Goal: Complete Application Form: Complete application form

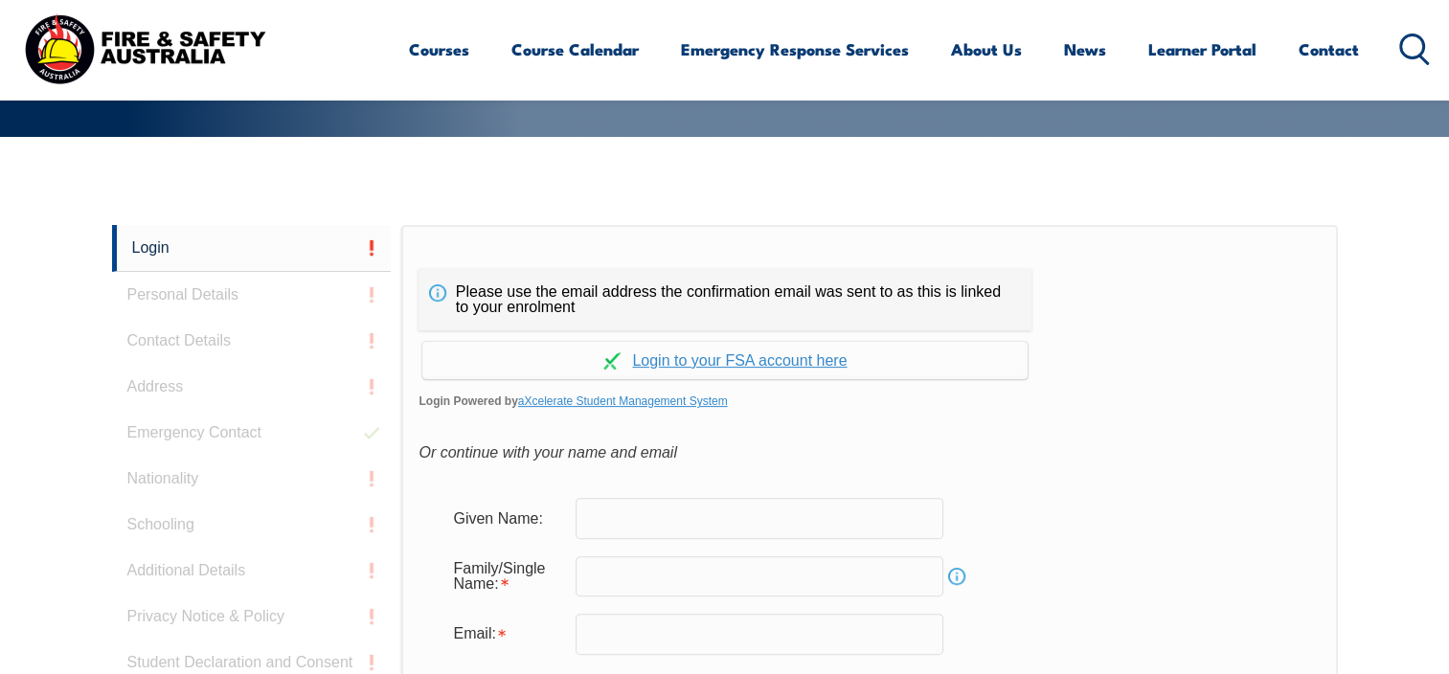
scroll to position [414, 0]
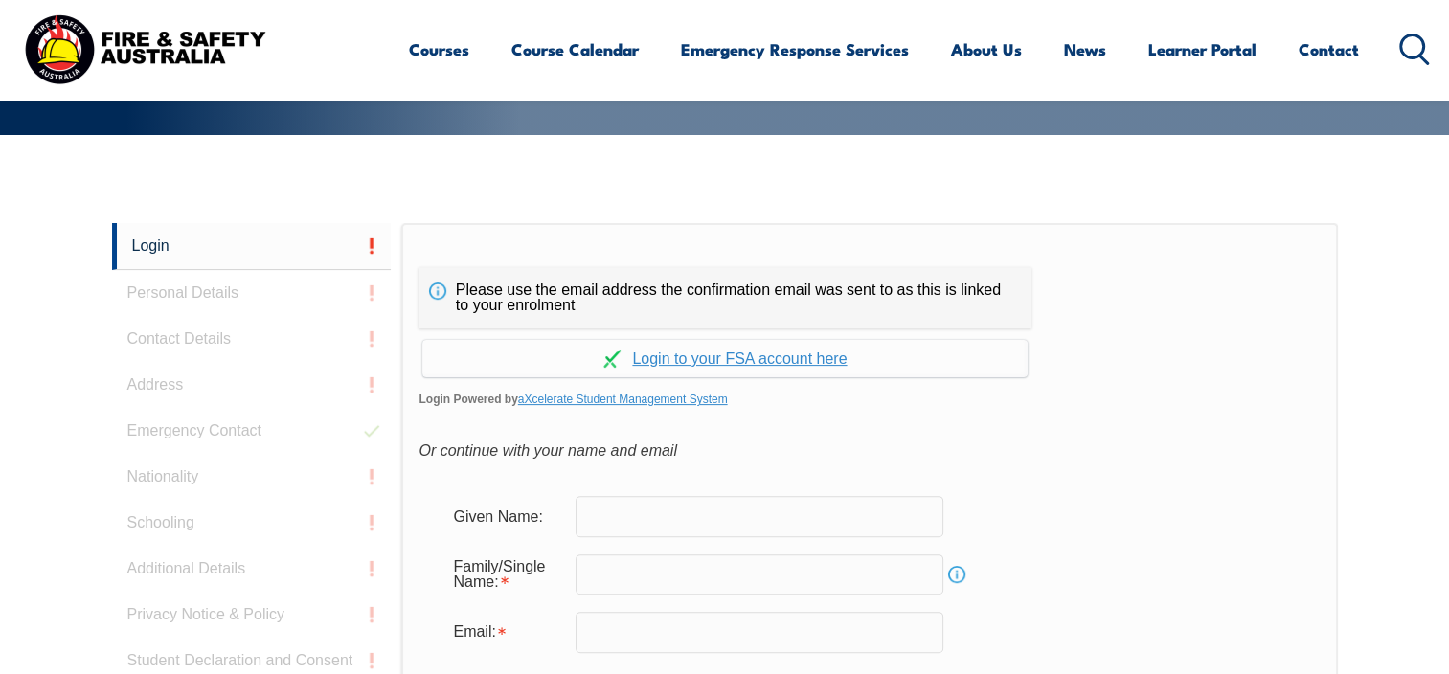
click at [604, 519] on input "text" at bounding box center [760, 516] width 368 height 40
type input "[PERSON_NAME]"
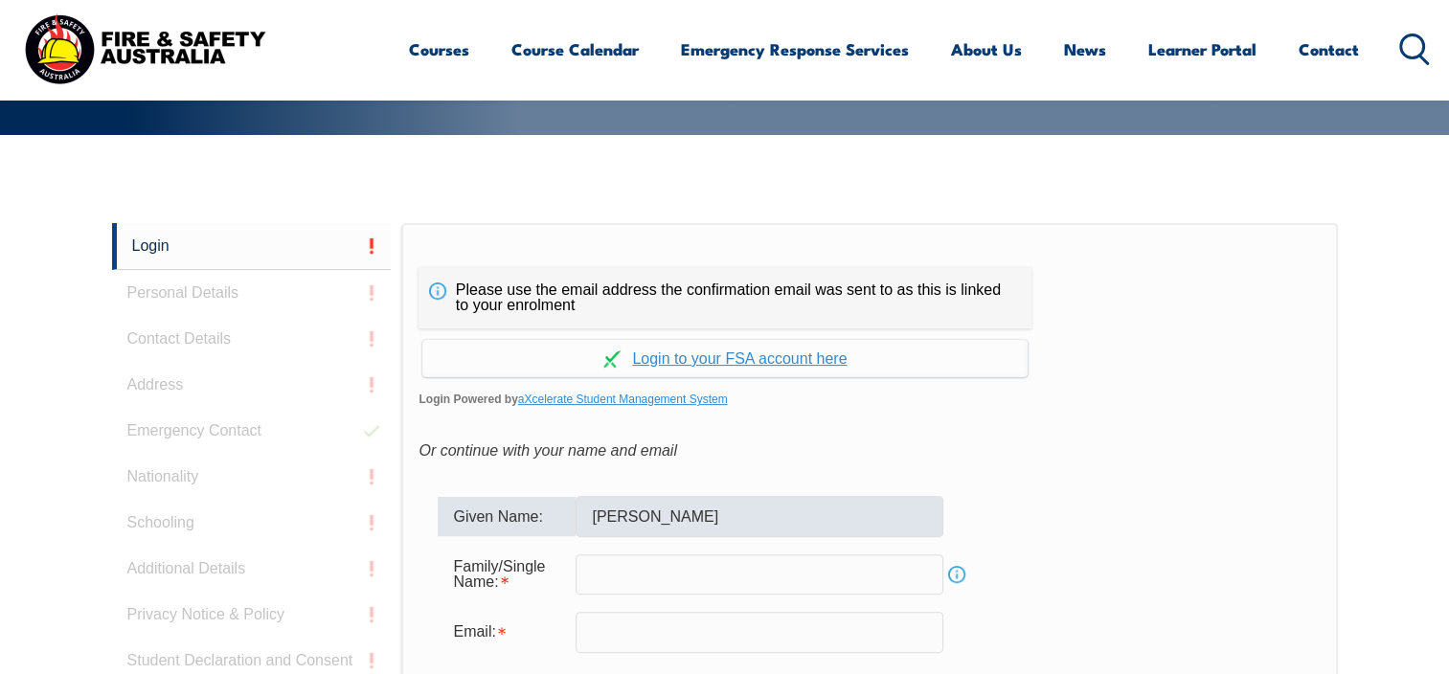
type input "Freke"
type input "[PERSON_NAME][EMAIL_ADDRESS][DOMAIN_NAME]"
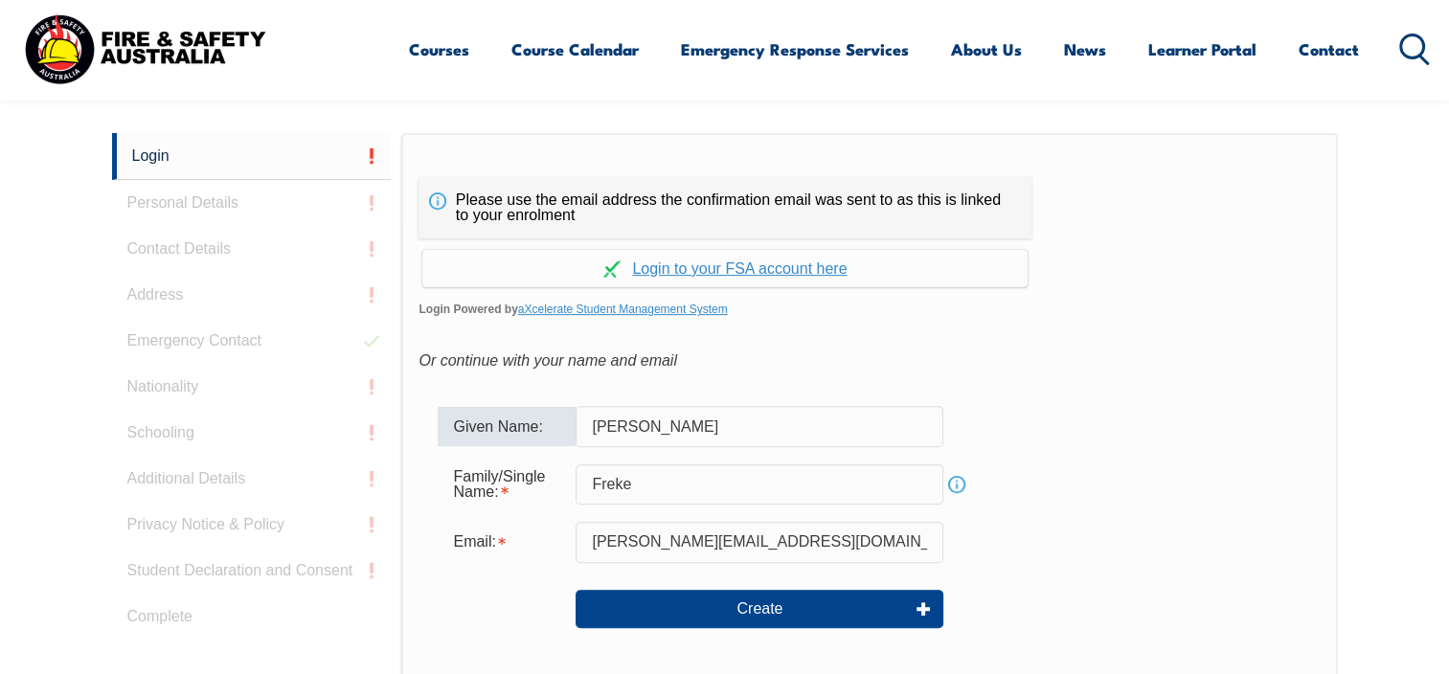
scroll to position [701, 0]
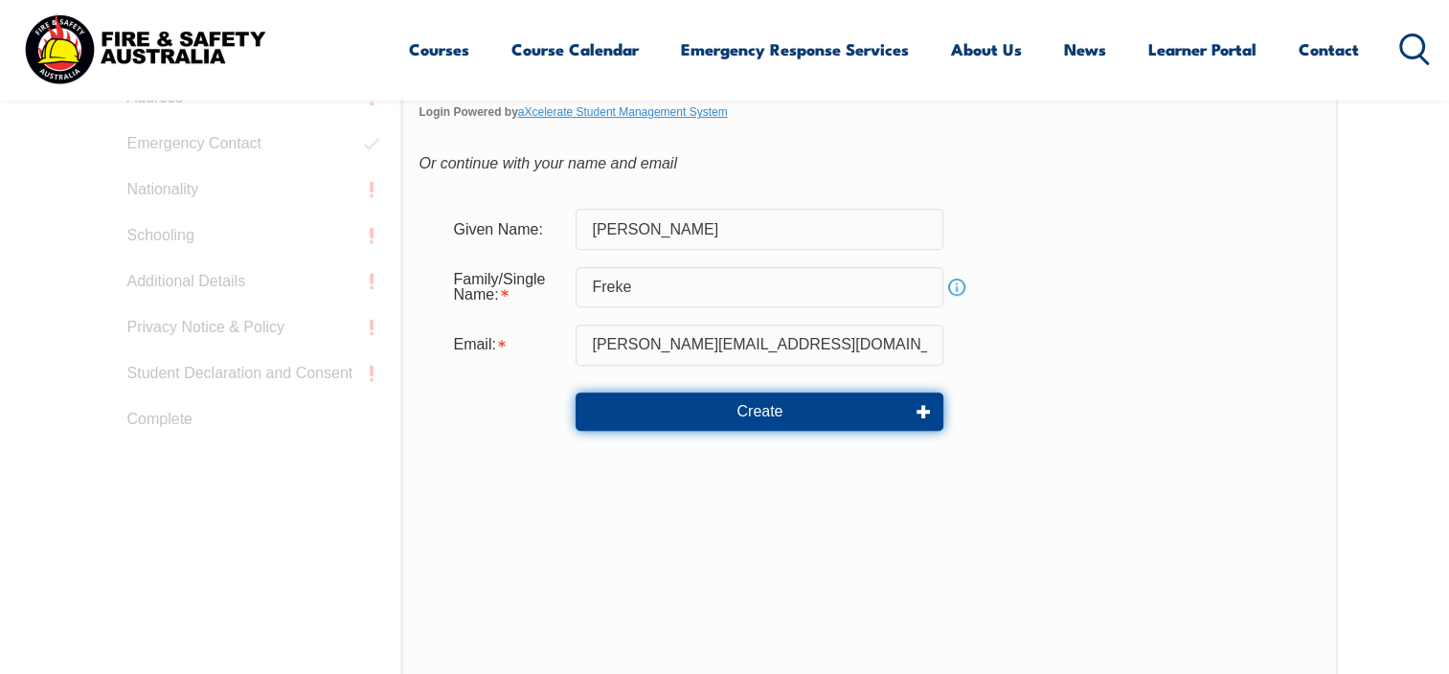
click at [756, 412] on button "Create" at bounding box center [760, 412] width 368 height 38
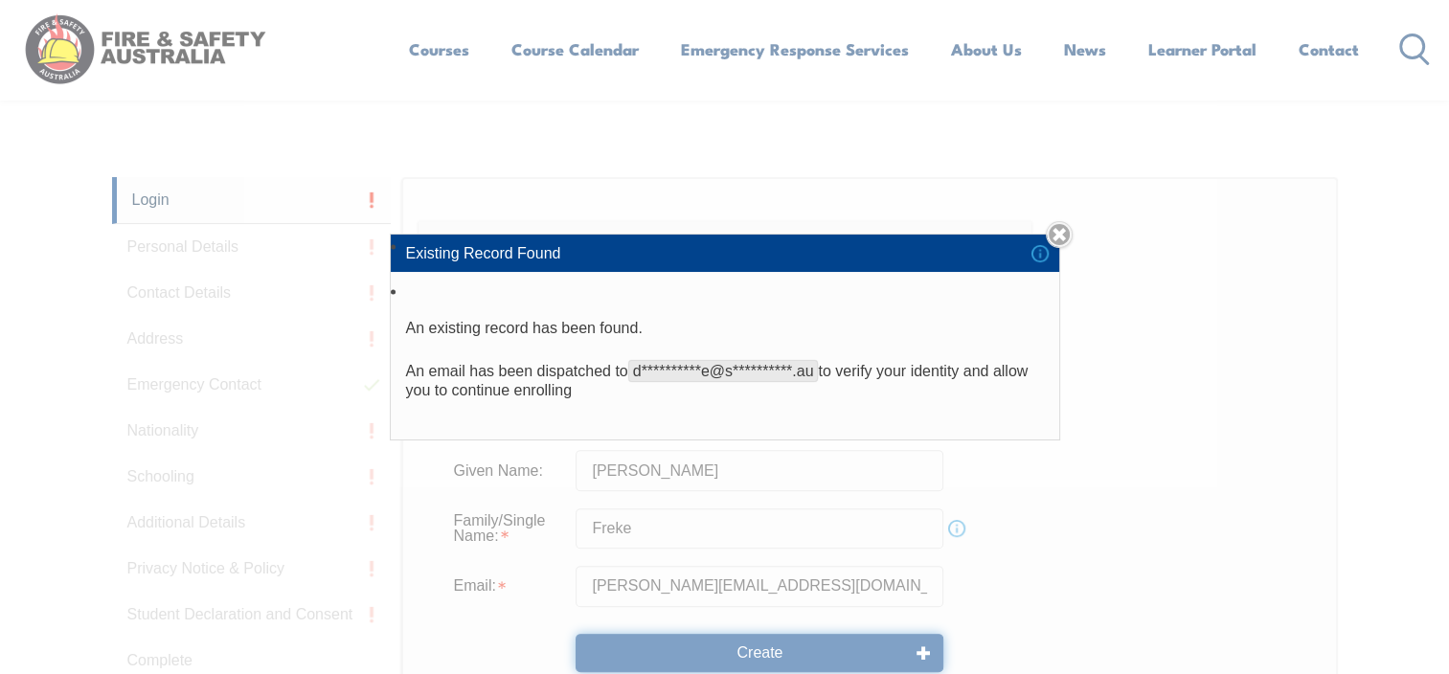
scroll to position [318, 0]
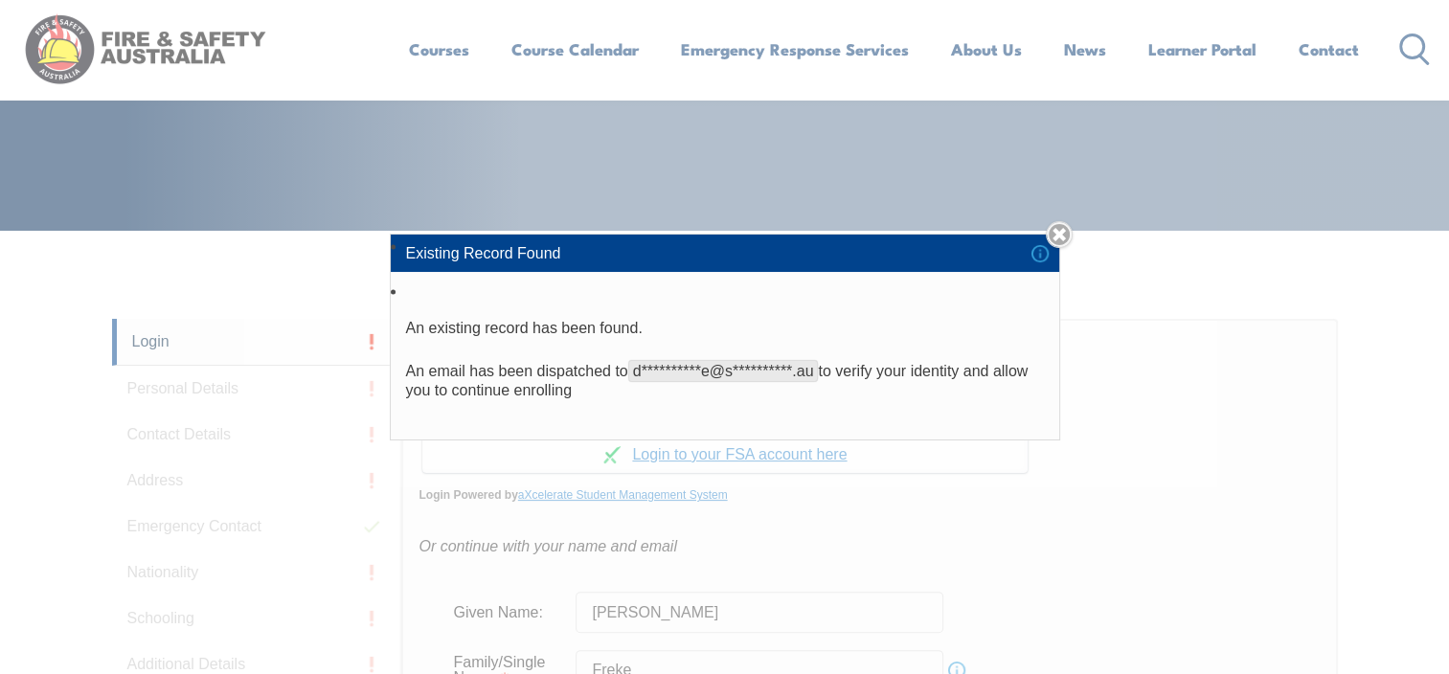
click at [865, 308] on li "**********" at bounding box center [725, 360] width 668 height 160
click at [1069, 230] on link "Close" at bounding box center [1059, 234] width 27 height 27
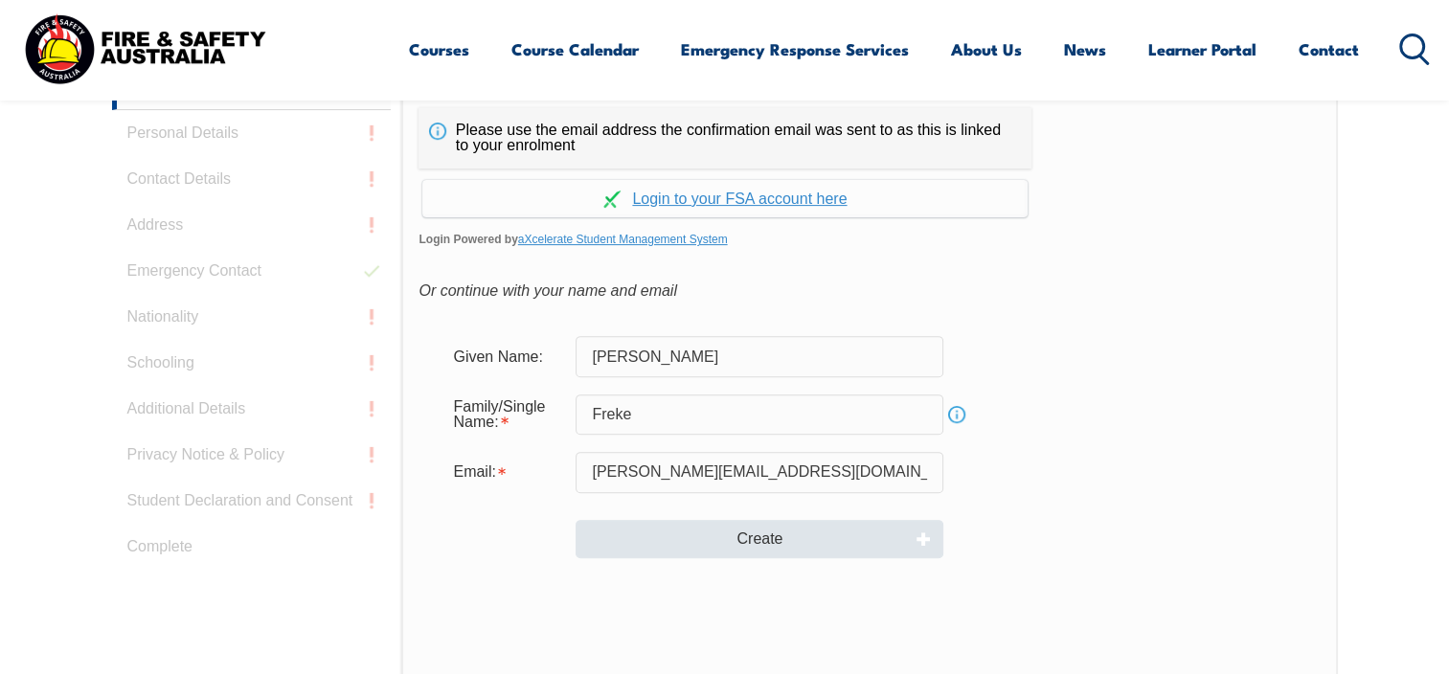
scroll to position [605, 0]
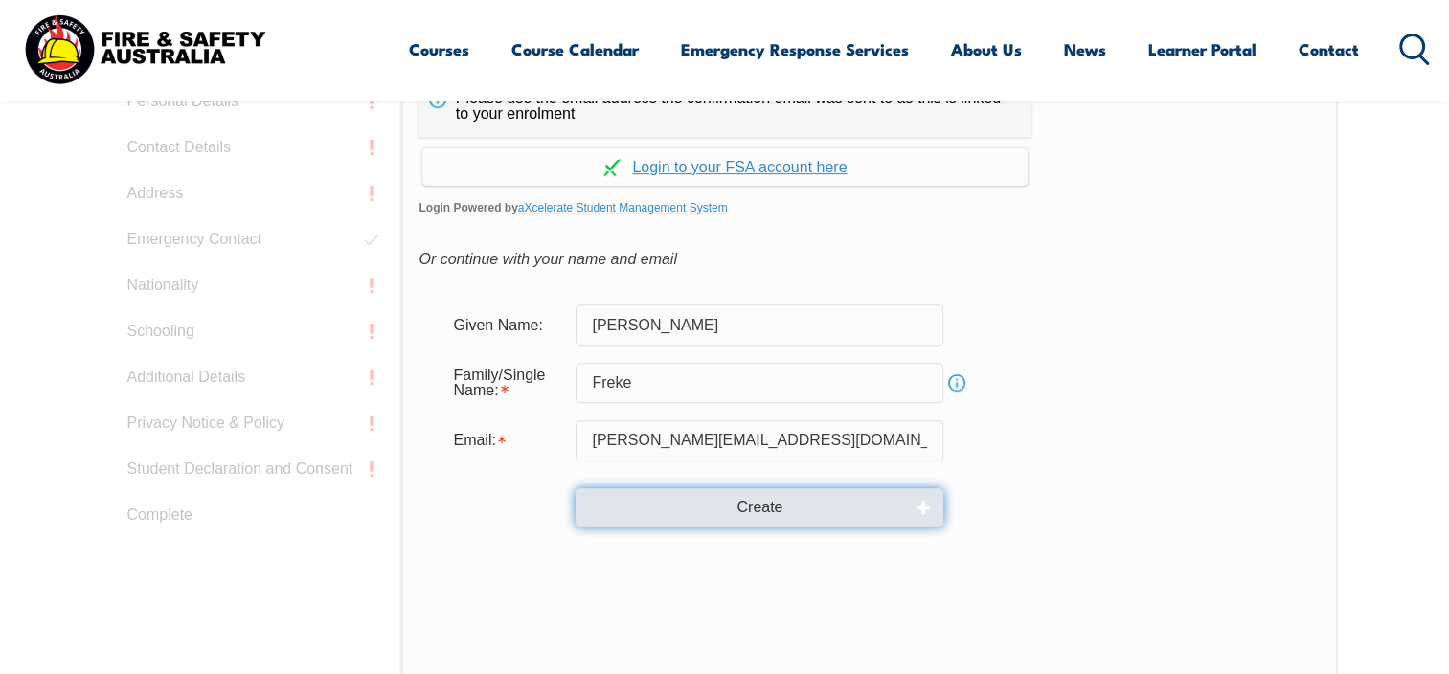
click at [769, 506] on button "Create" at bounding box center [760, 507] width 368 height 38
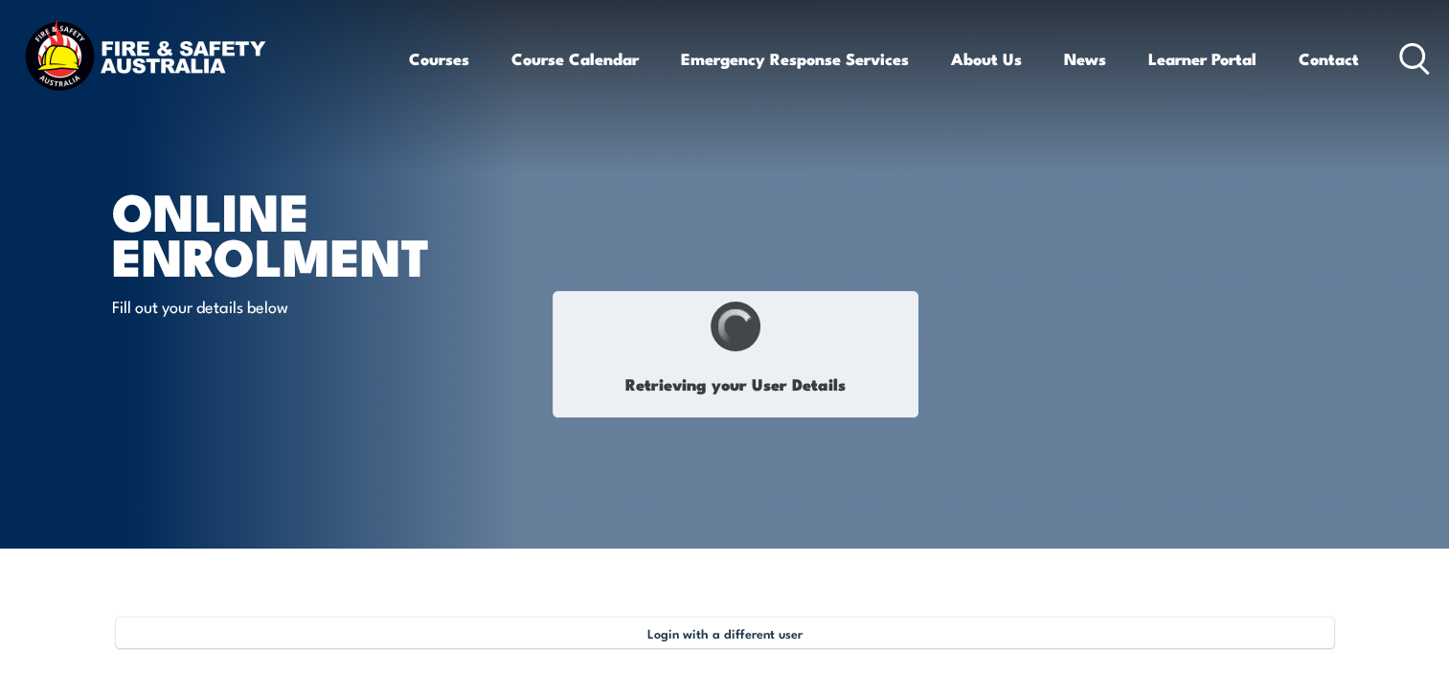
select select "Mr"
type input "[PERSON_NAME]"
type input "Freke"
type input "May 22, 1972"
type input "HMNQH5SU8S"
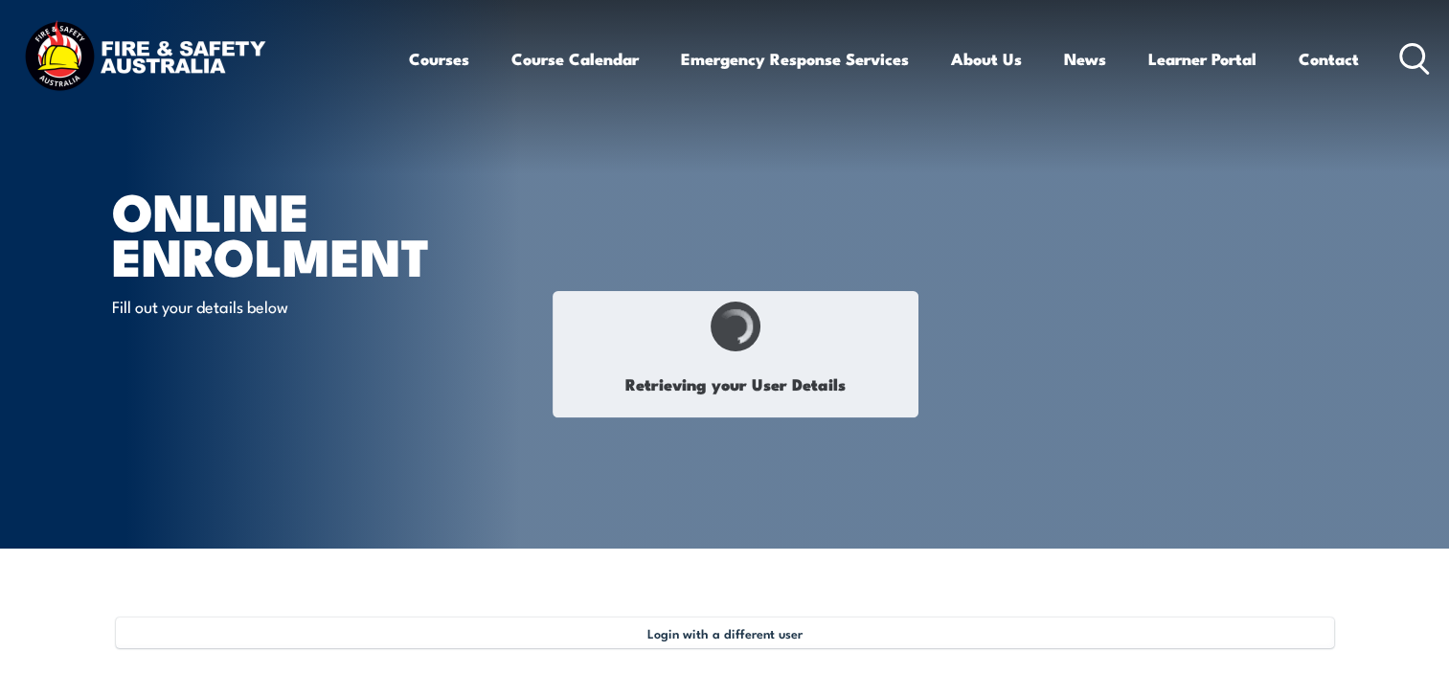
select select "M"
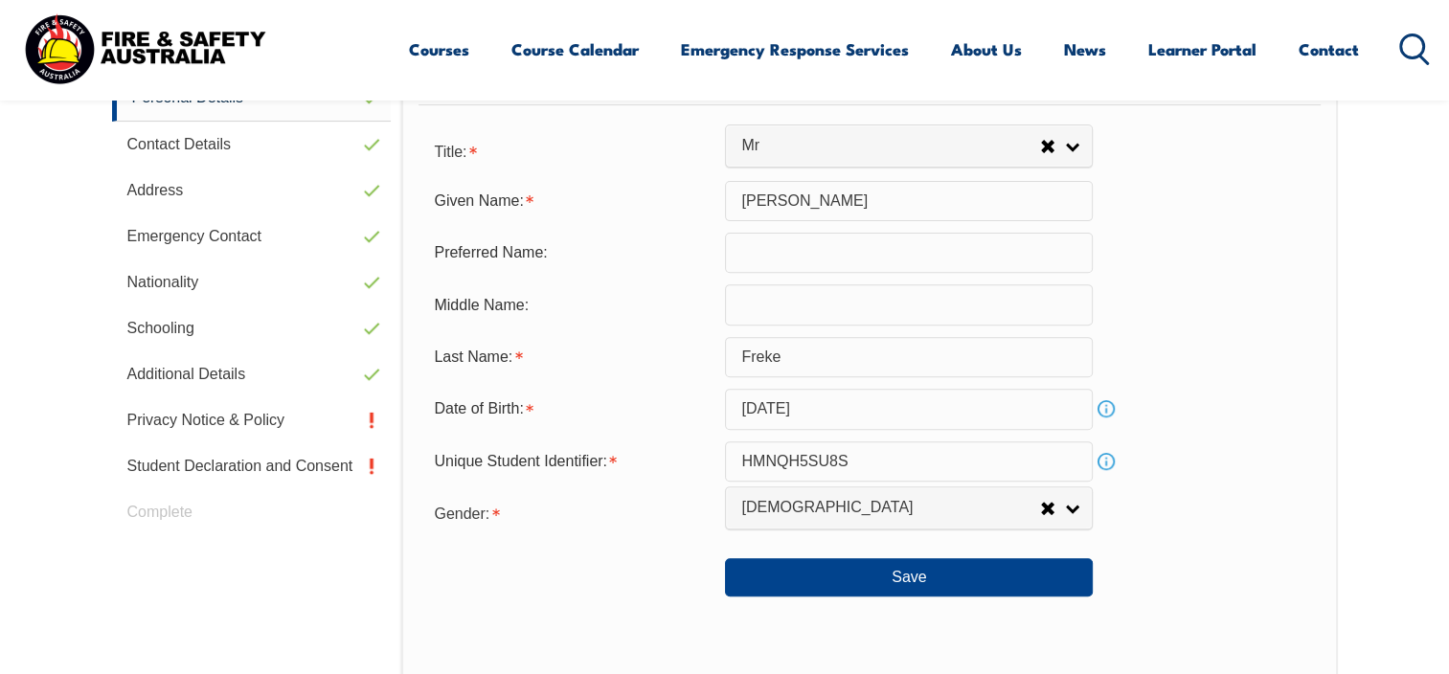
scroll to position [617, 0]
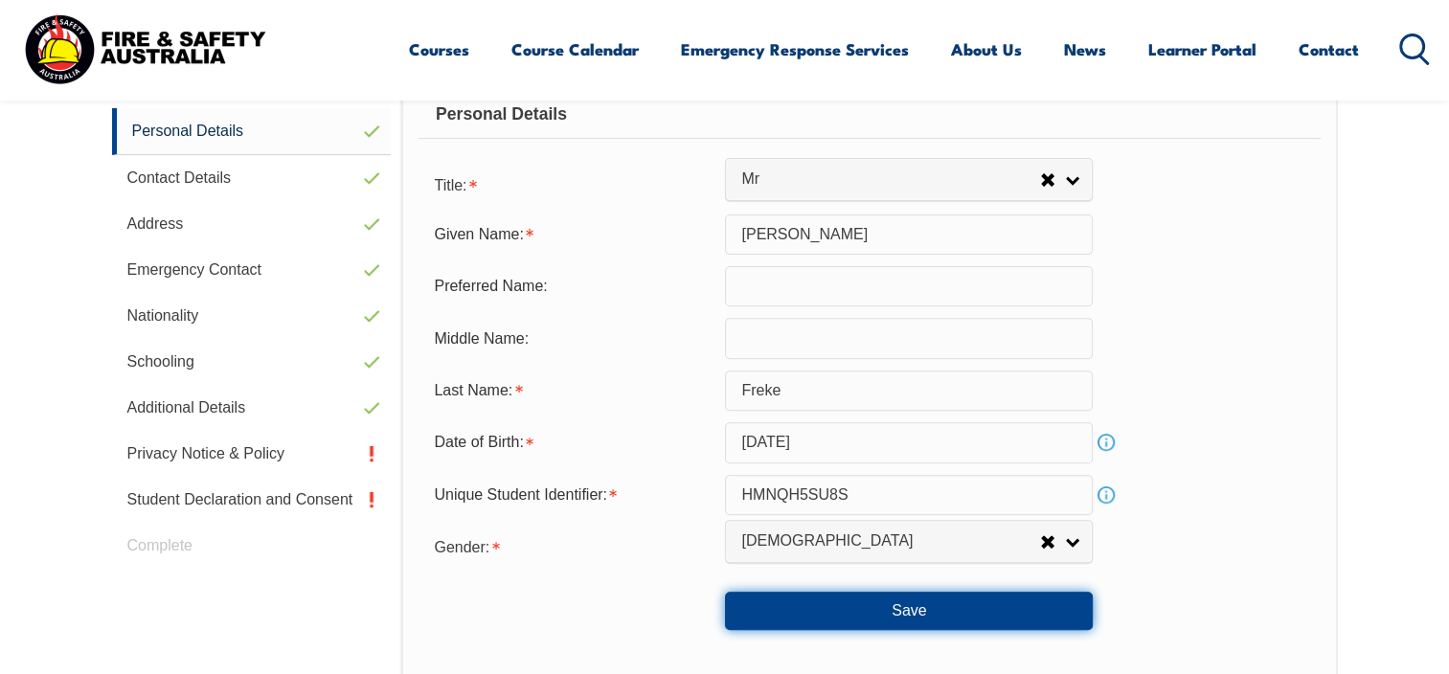
click at [927, 617] on button "Save" at bounding box center [909, 611] width 368 height 38
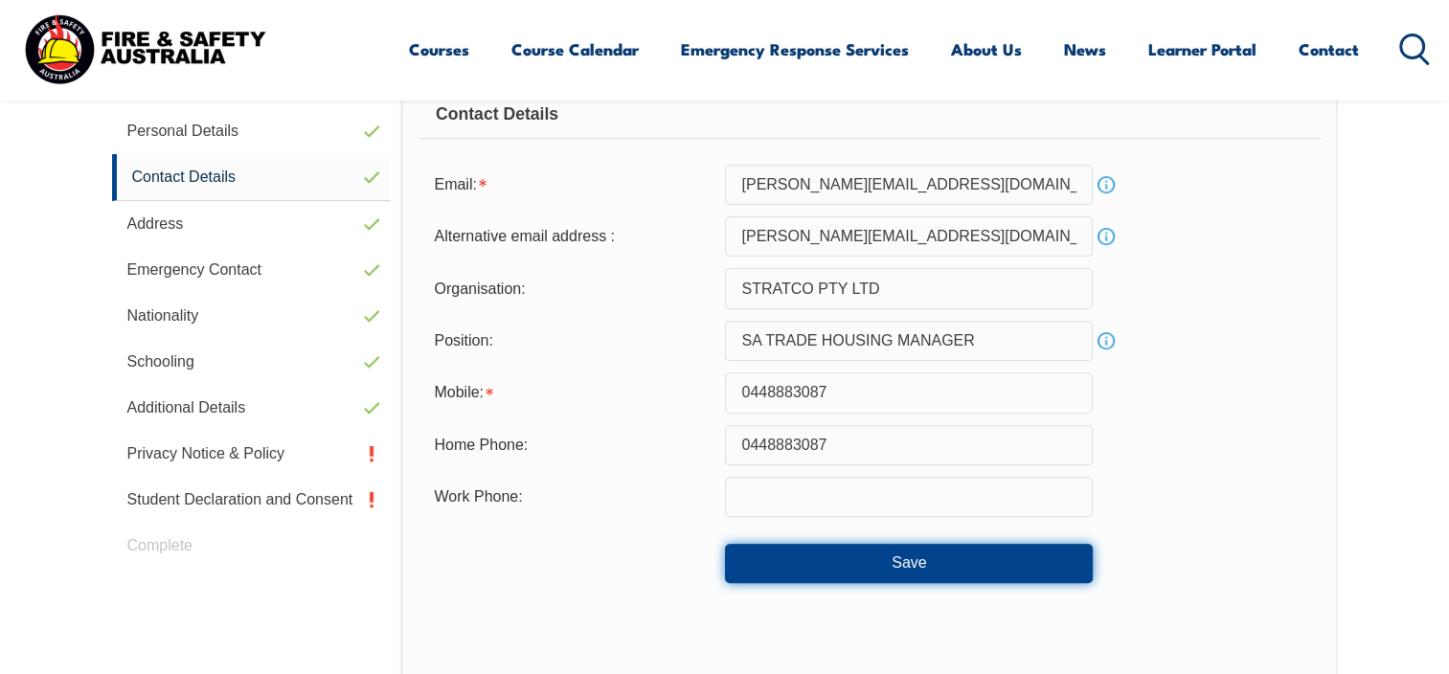
click at [907, 568] on button "Save" at bounding box center [909, 563] width 368 height 38
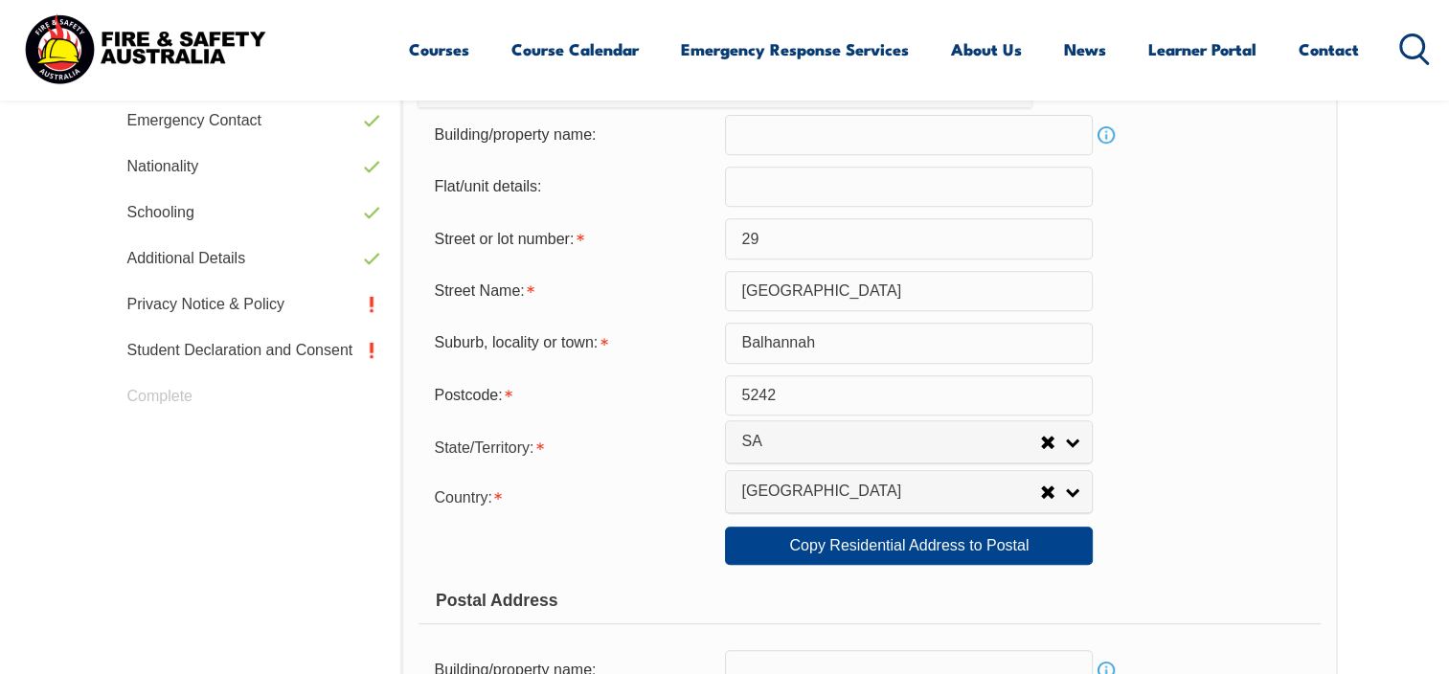
scroll to position [808, 0]
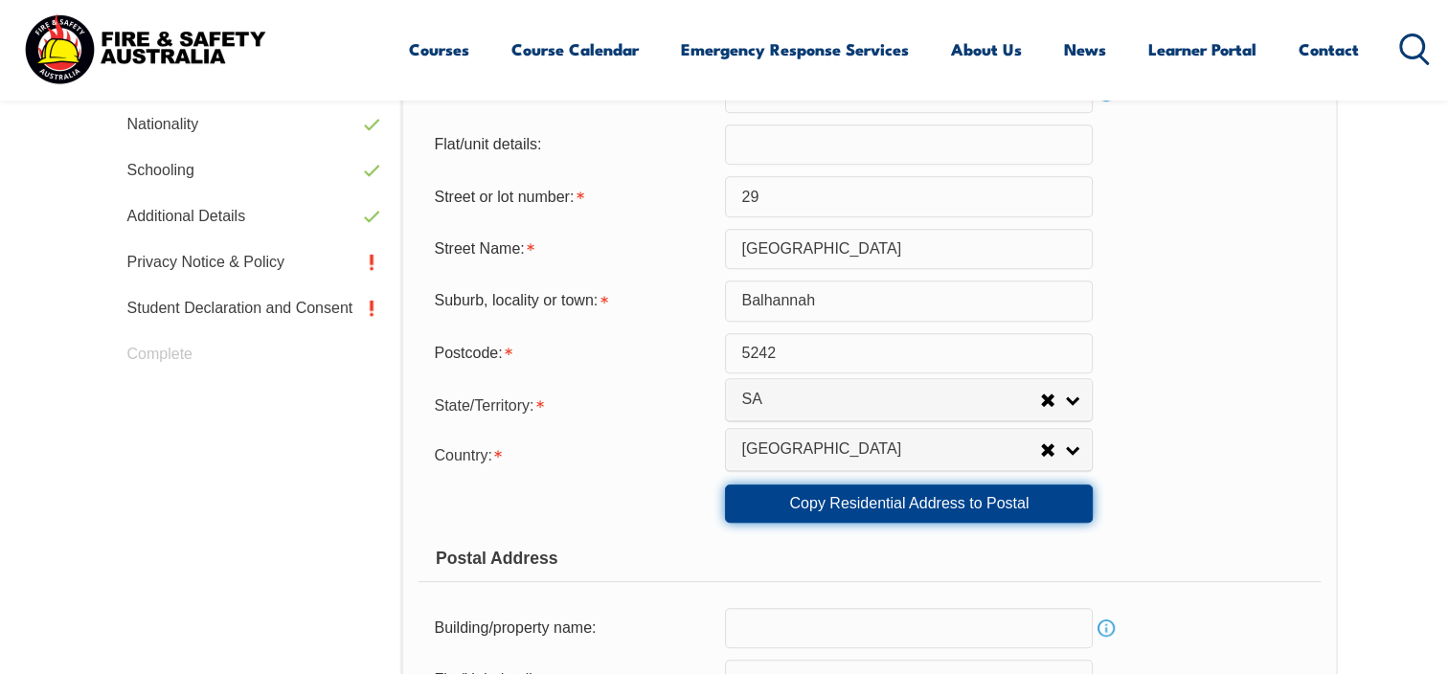
click at [923, 507] on link "Copy Residential Address to Postal" at bounding box center [909, 504] width 368 height 38
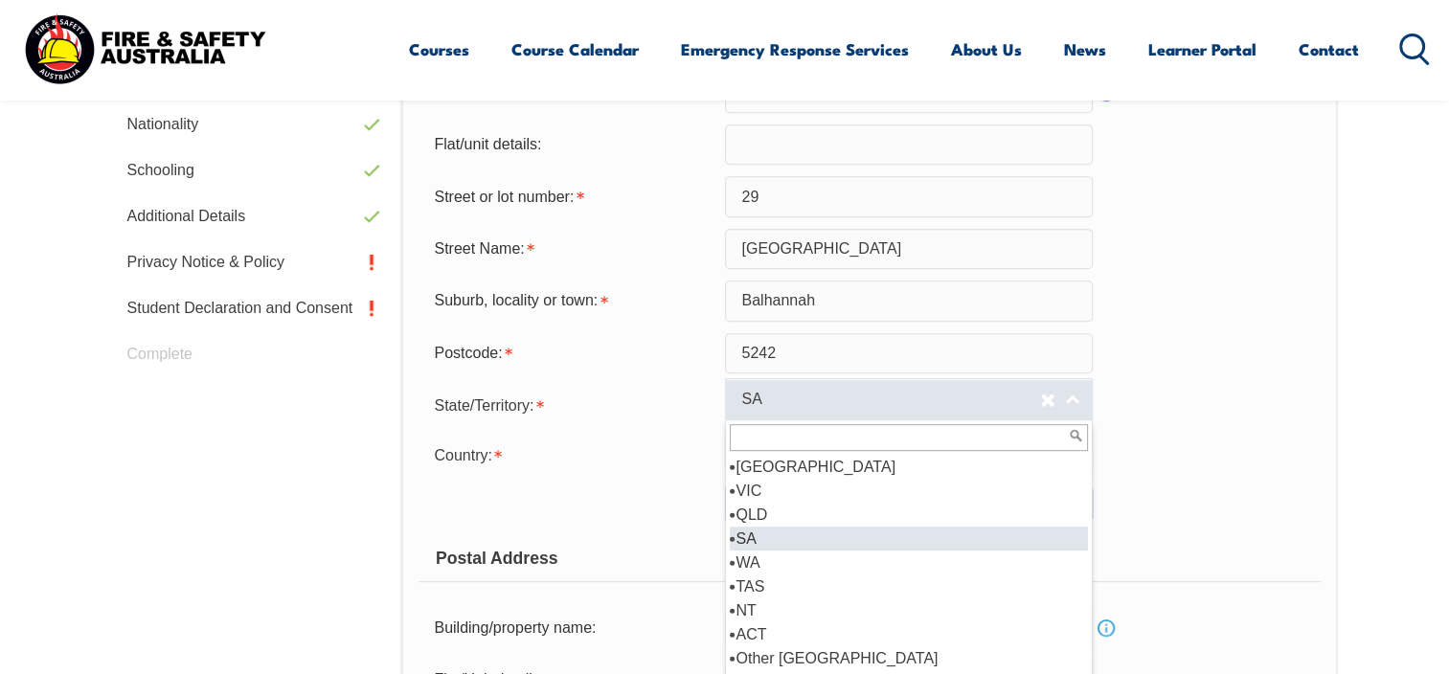
click at [1081, 397] on link "SA" at bounding box center [909, 399] width 368 height 43
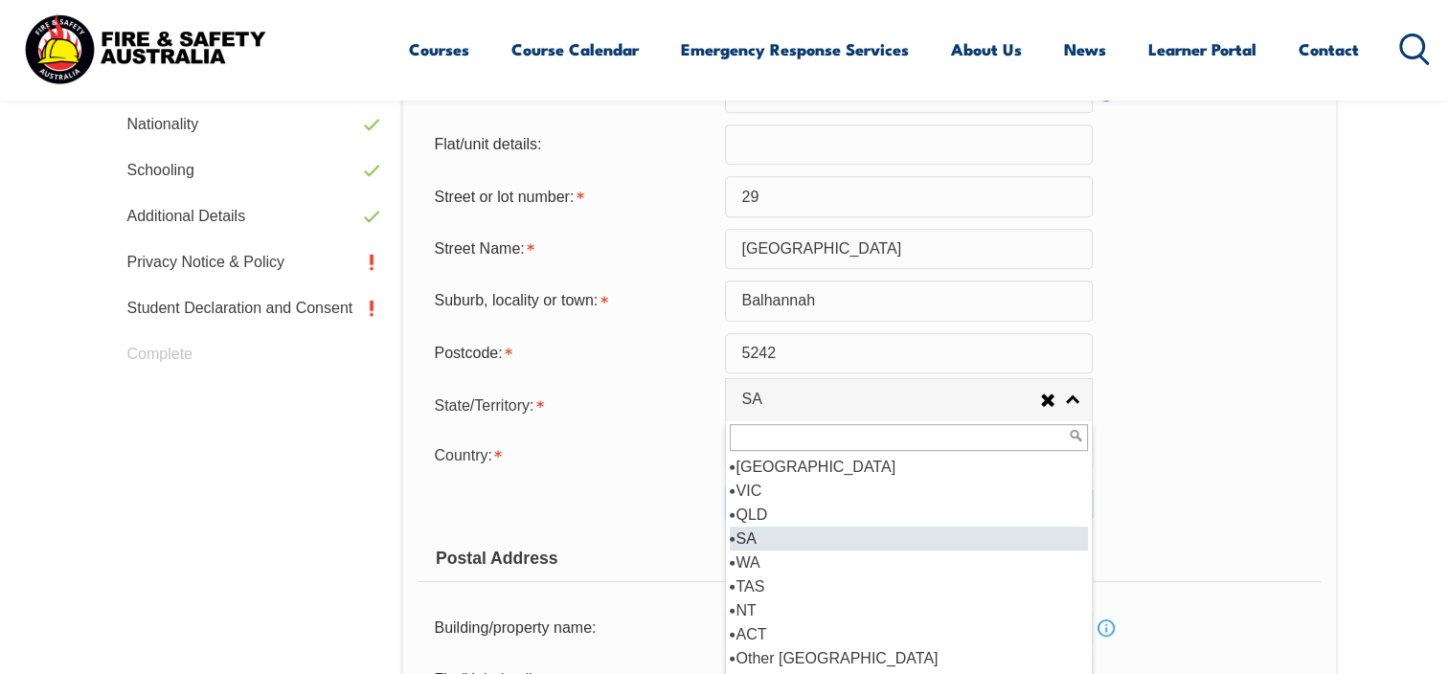
click at [766, 536] on li "SA" at bounding box center [909, 539] width 358 height 24
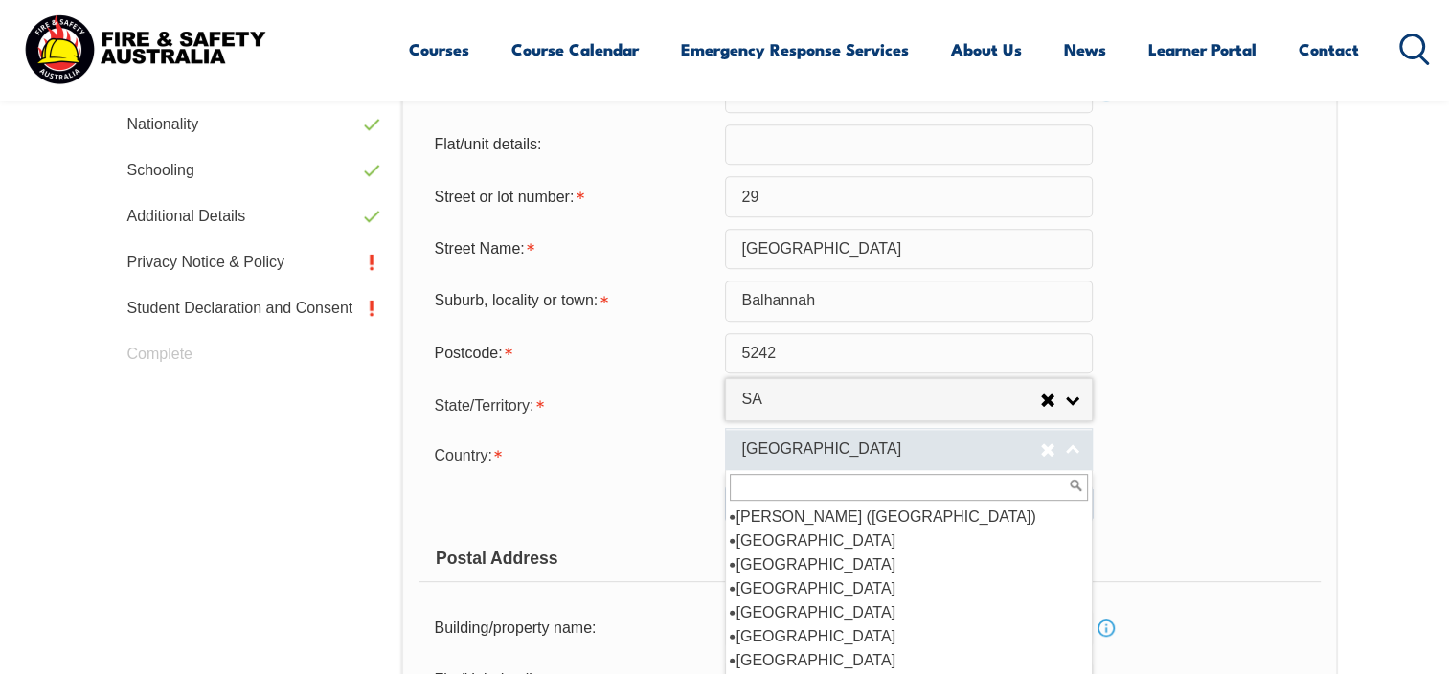
click at [1077, 441] on link "[GEOGRAPHIC_DATA]" at bounding box center [909, 449] width 368 height 43
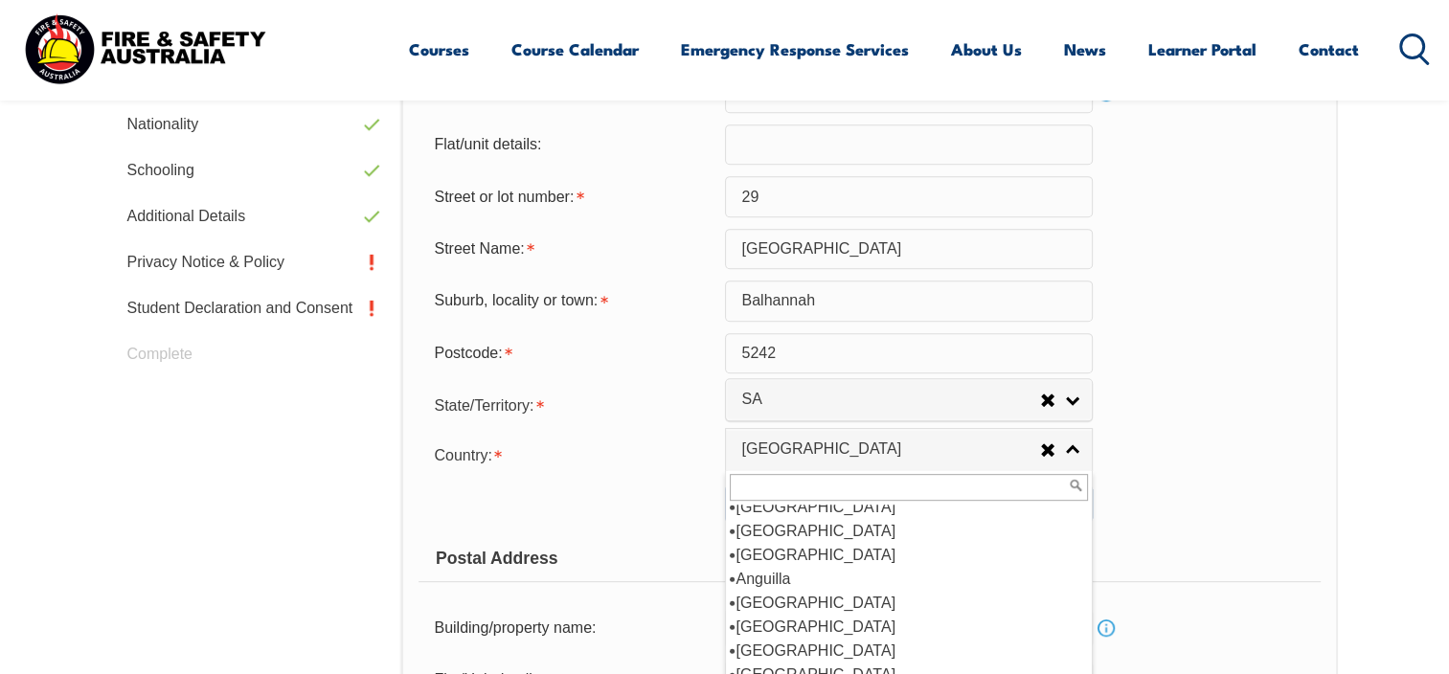
scroll to position [96, 0]
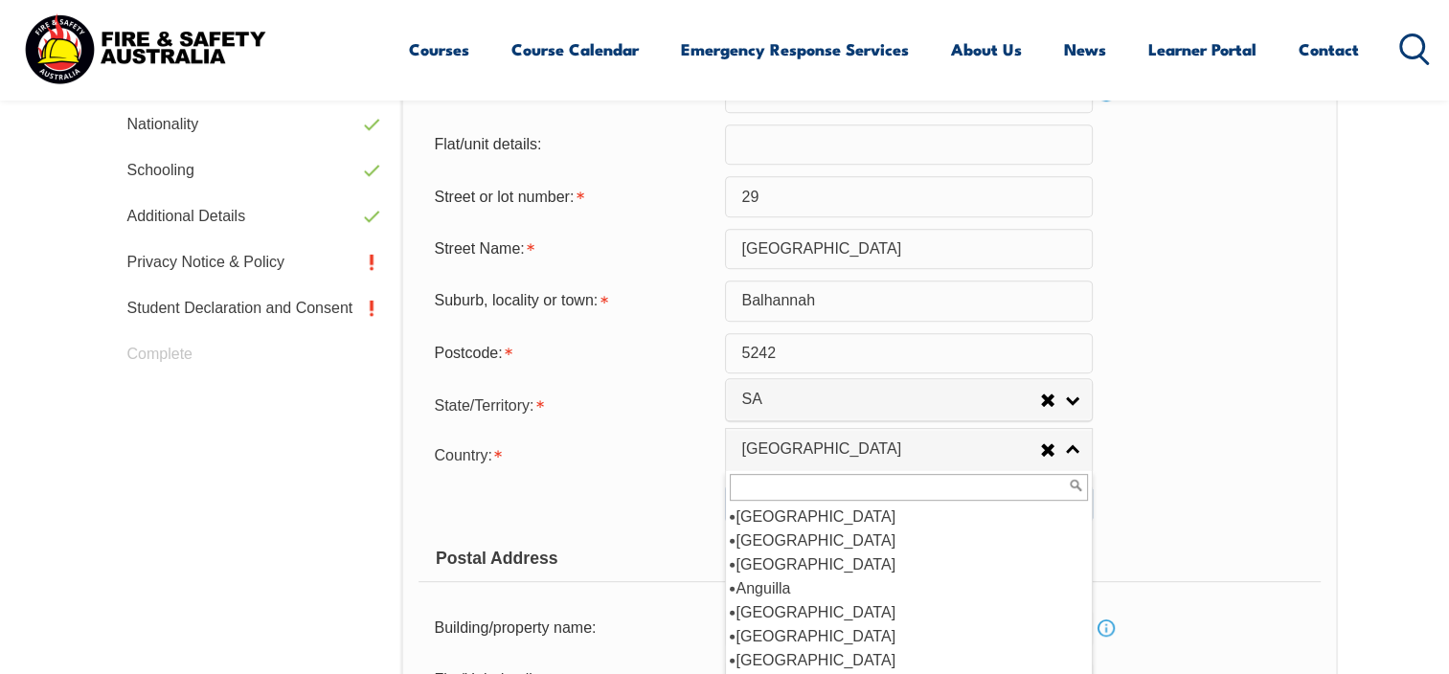
click at [1398, 391] on section "Login with a different user Login Personal Details Contact Details Address Emer…" at bounding box center [724, 675] width 1449 height 1870
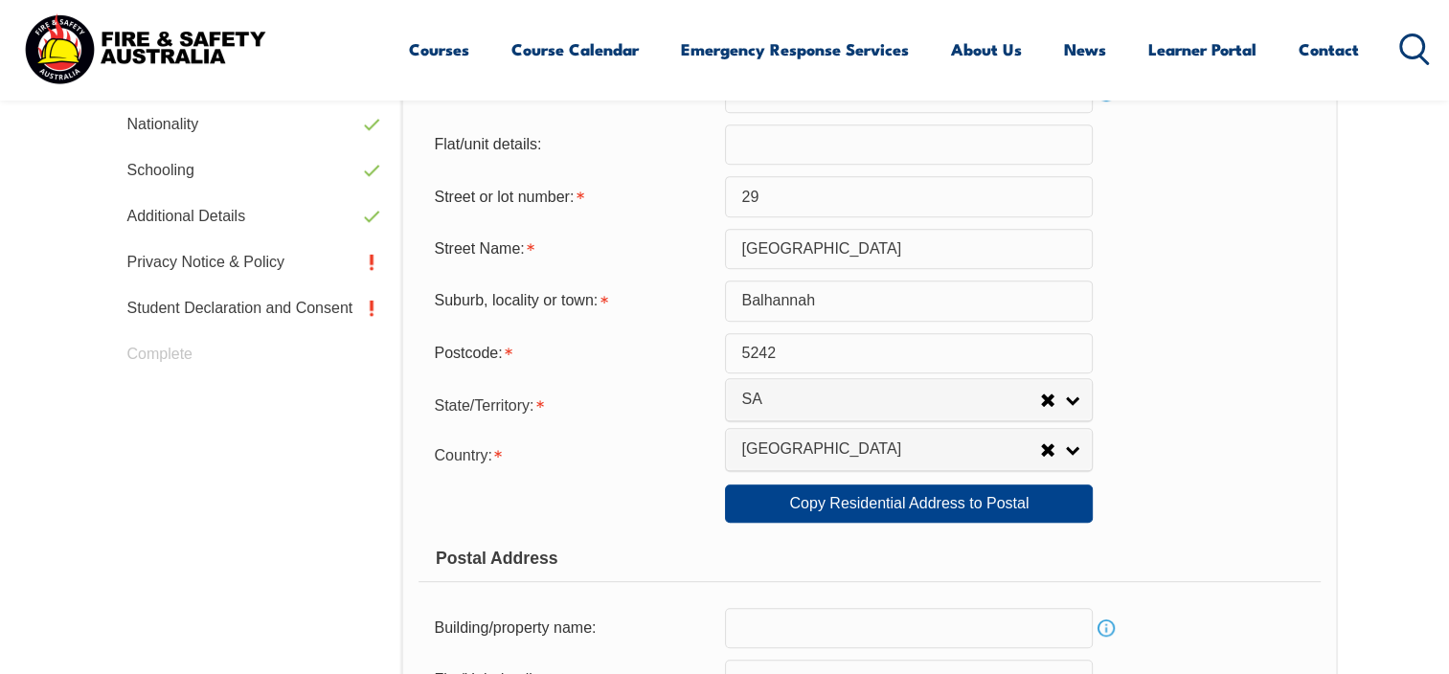
scroll to position [904, 0]
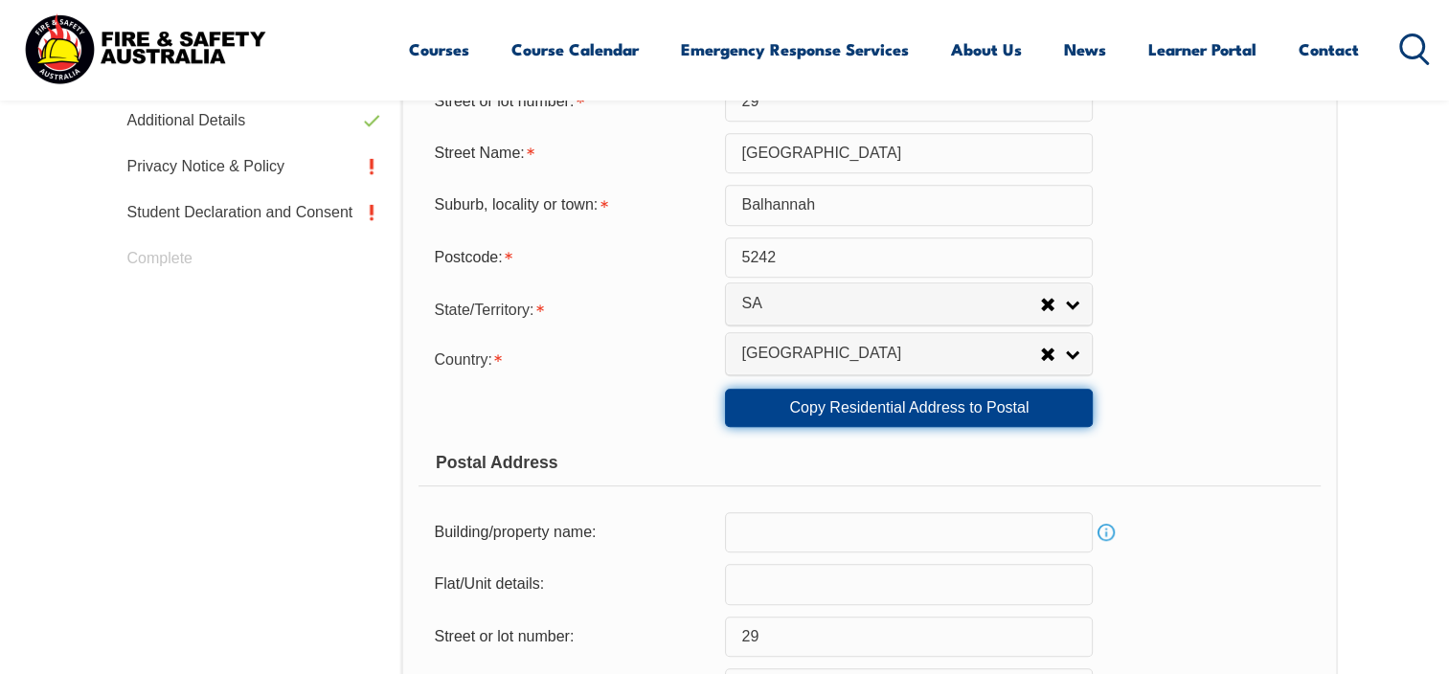
click at [913, 412] on link "Copy Residential Address to Postal" at bounding box center [909, 408] width 368 height 38
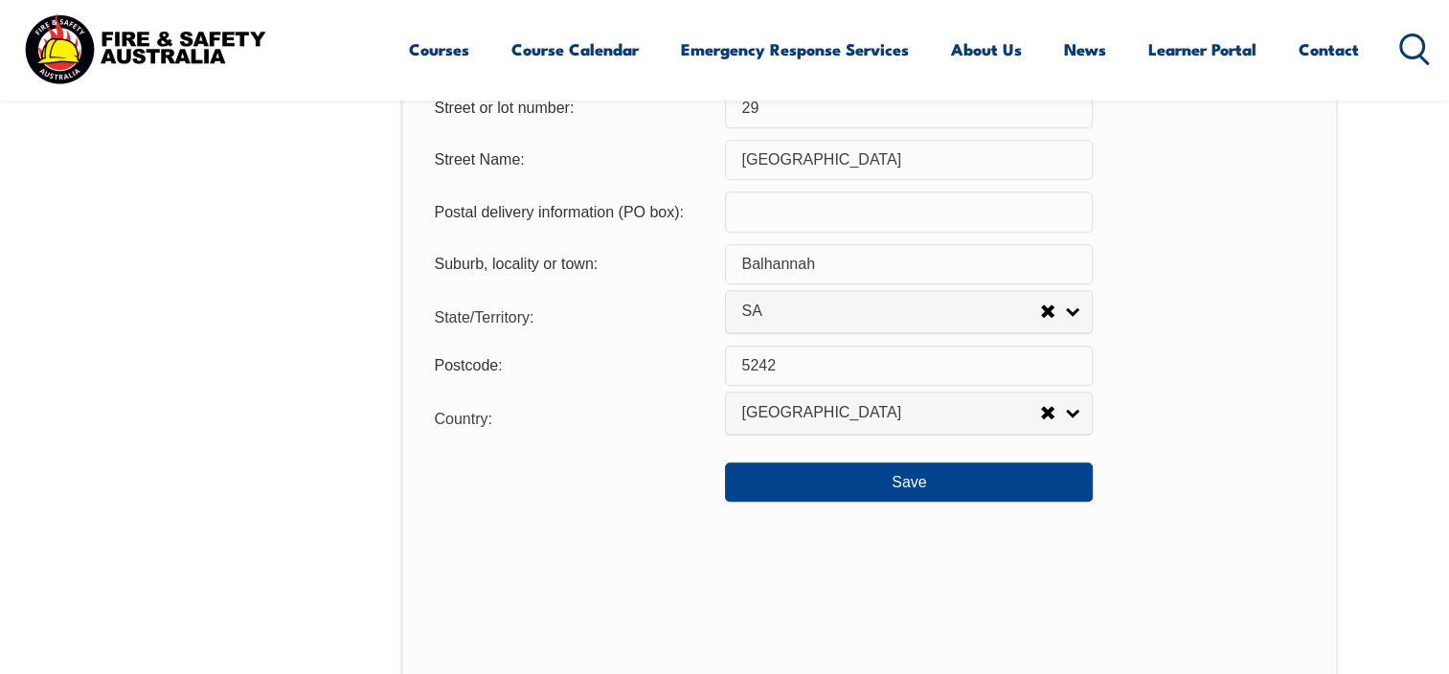
scroll to position [1479, 0]
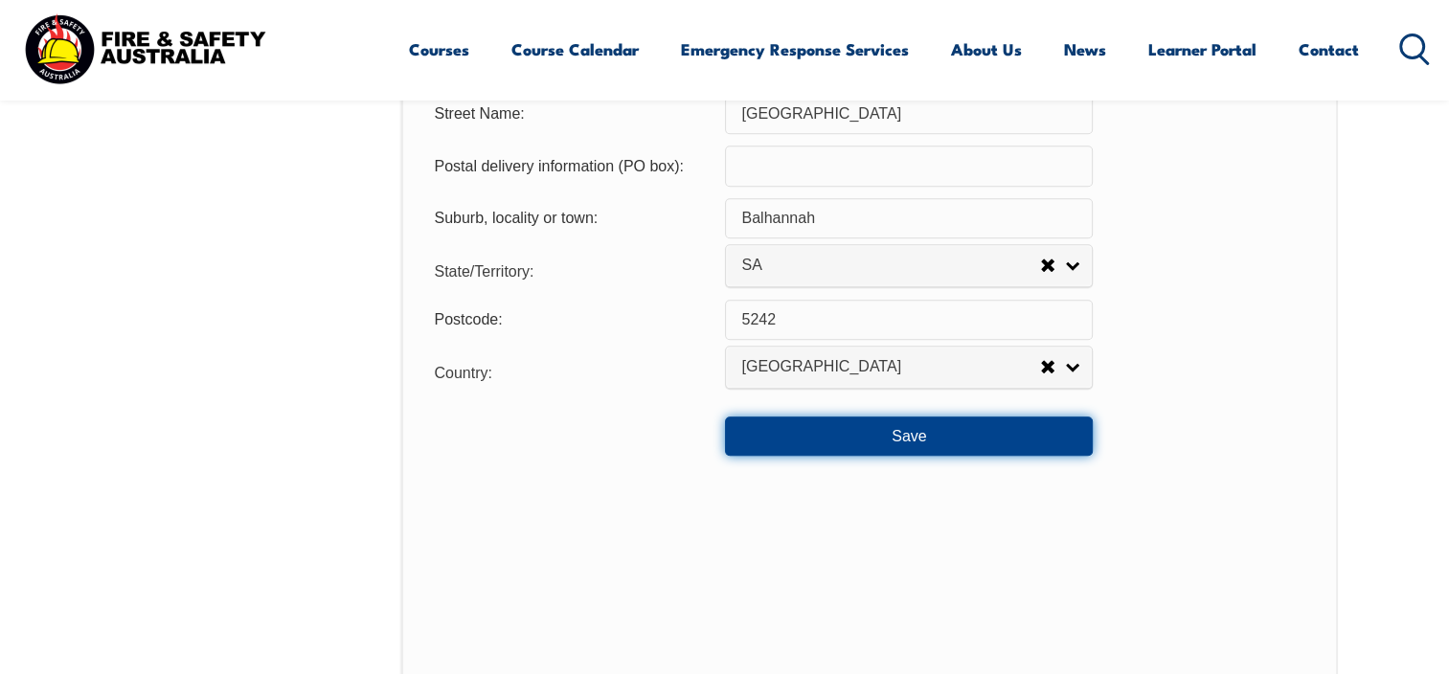
click at [900, 435] on button "Save" at bounding box center [909, 436] width 368 height 38
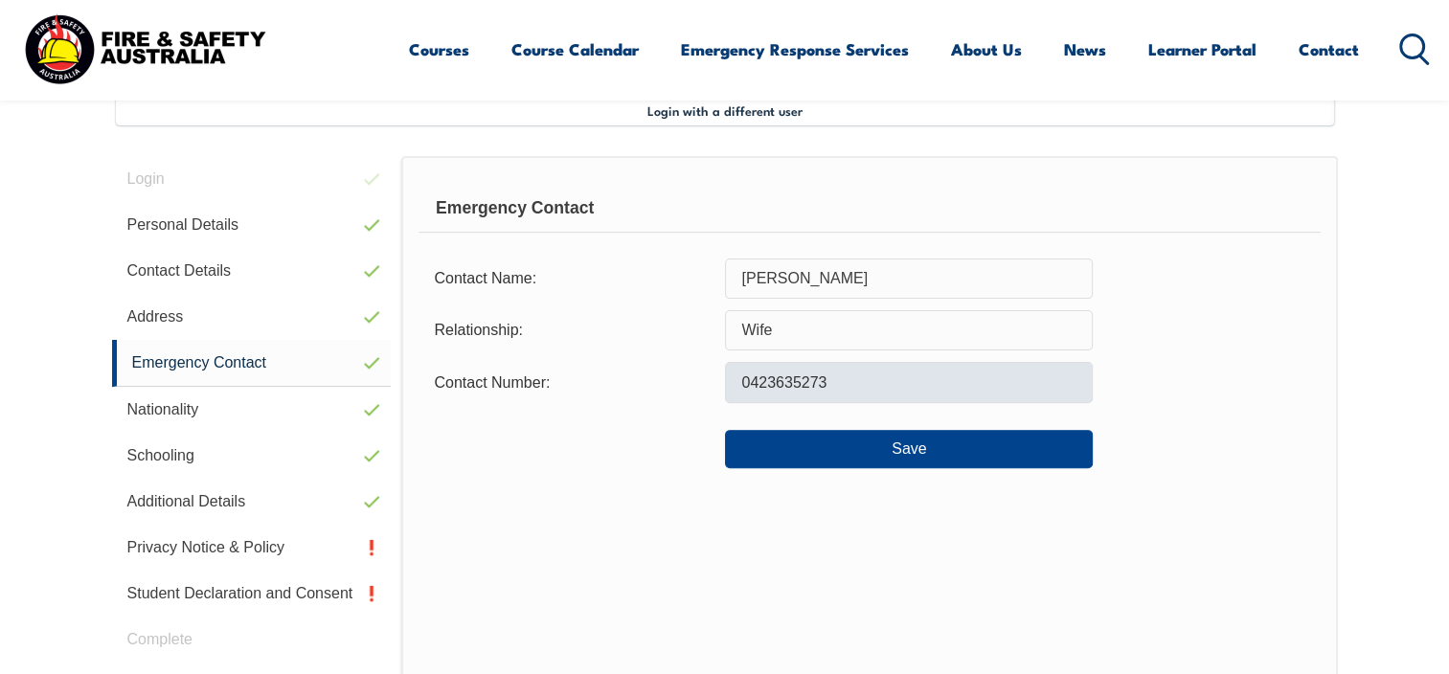
scroll to position [521, 0]
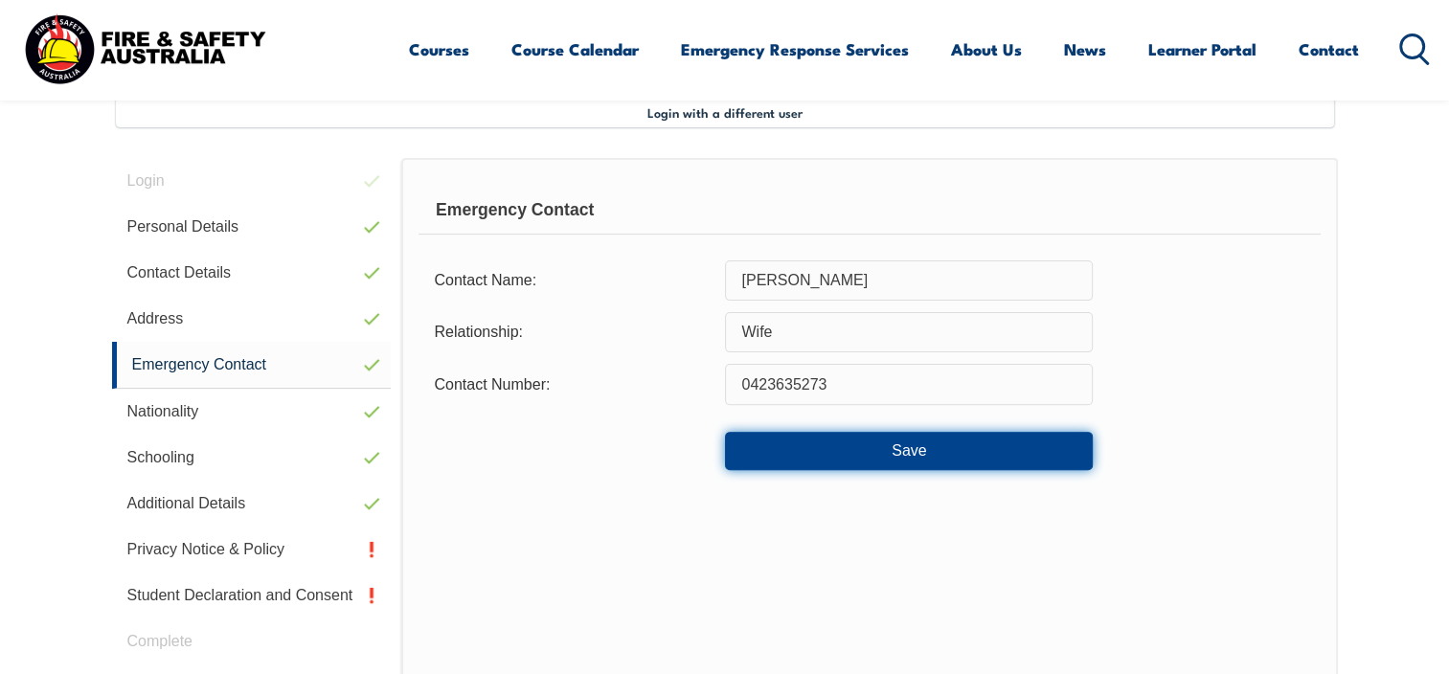
click at [893, 454] on button "Save" at bounding box center [909, 451] width 368 height 38
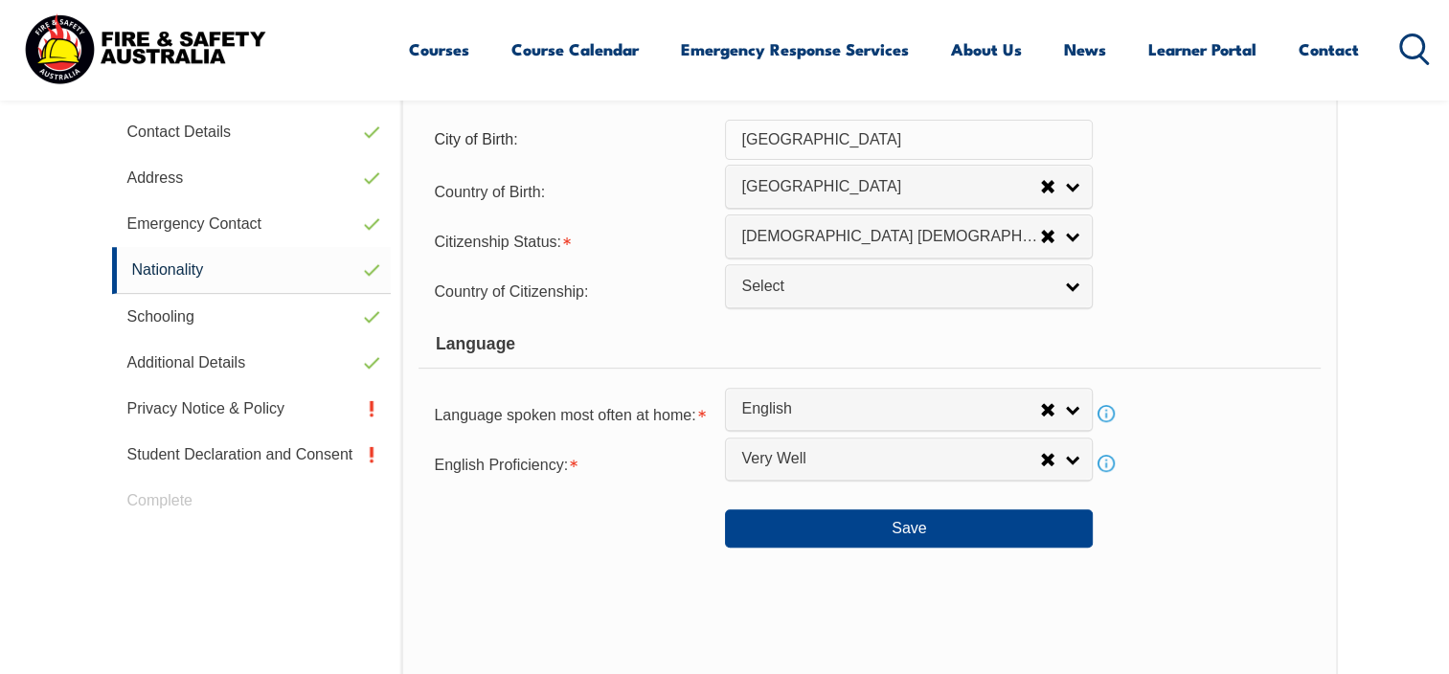
scroll to position [617, 0]
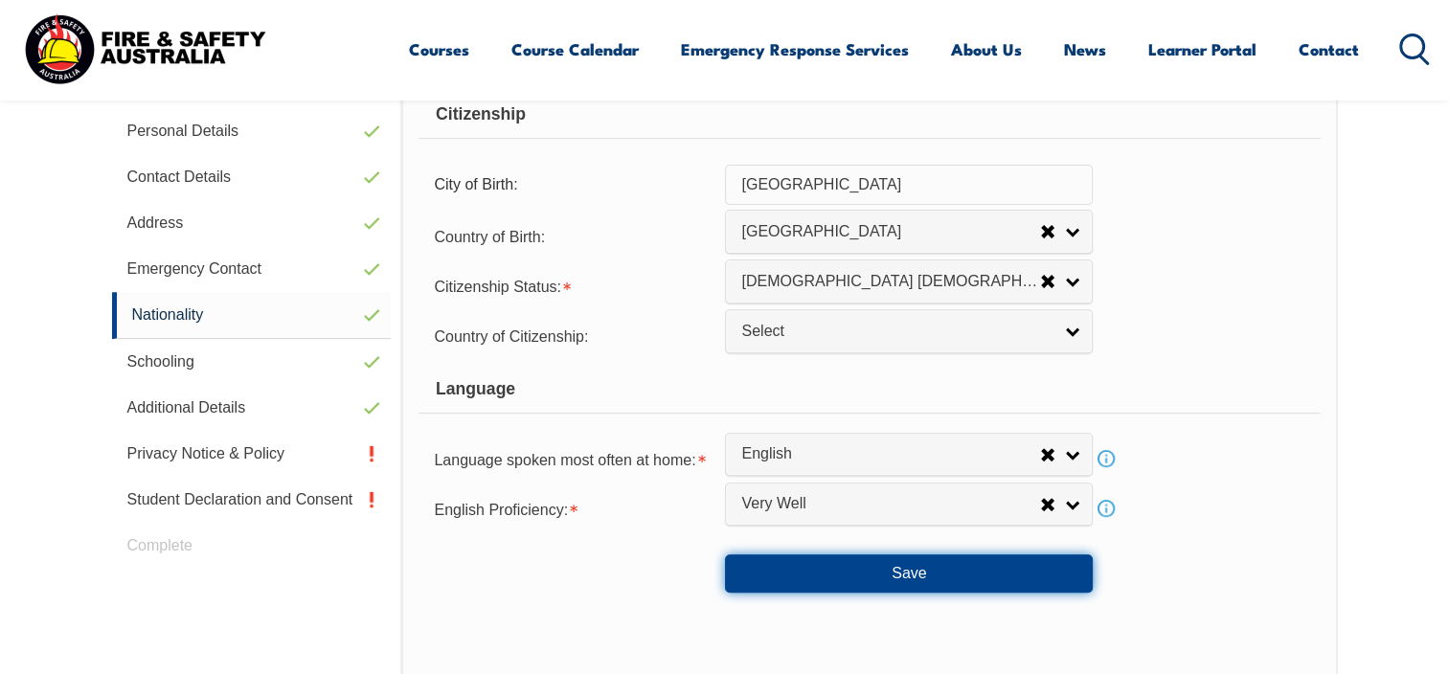
click at [896, 577] on button "Save" at bounding box center [909, 573] width 368 height 38
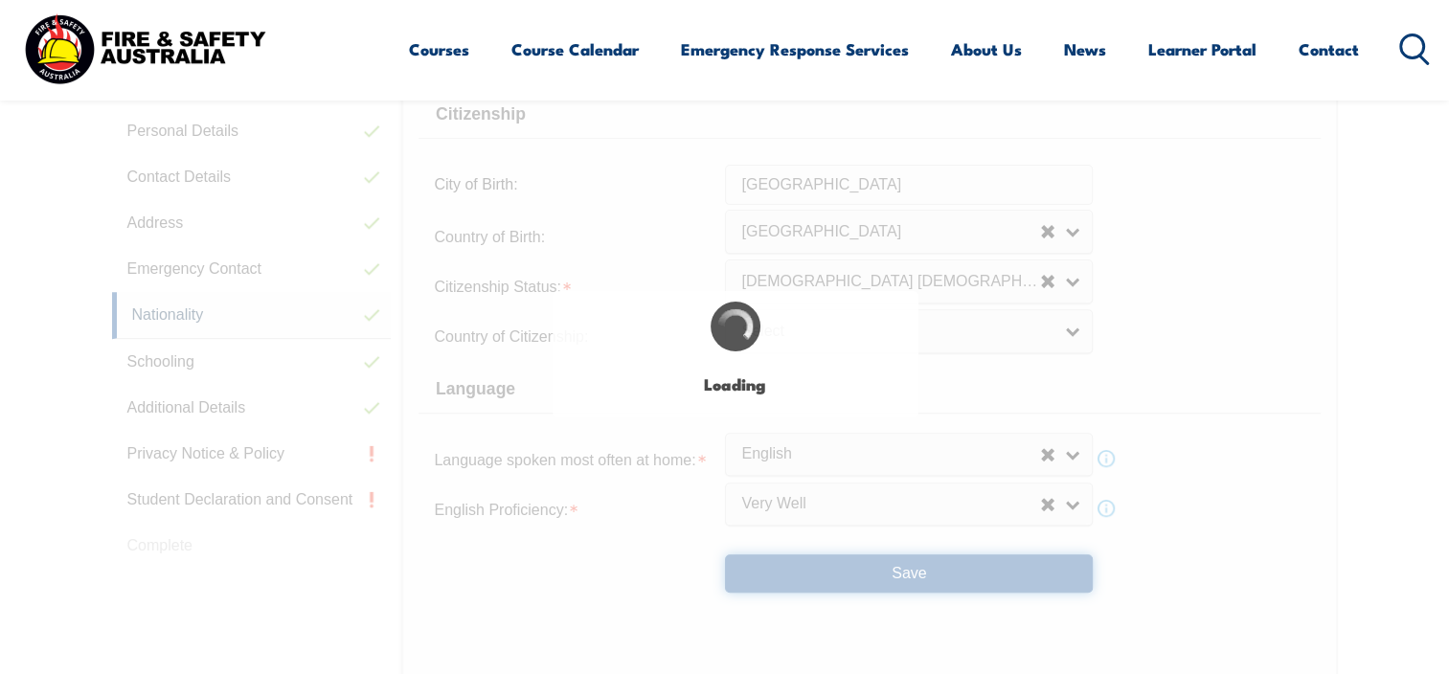
select select "false"
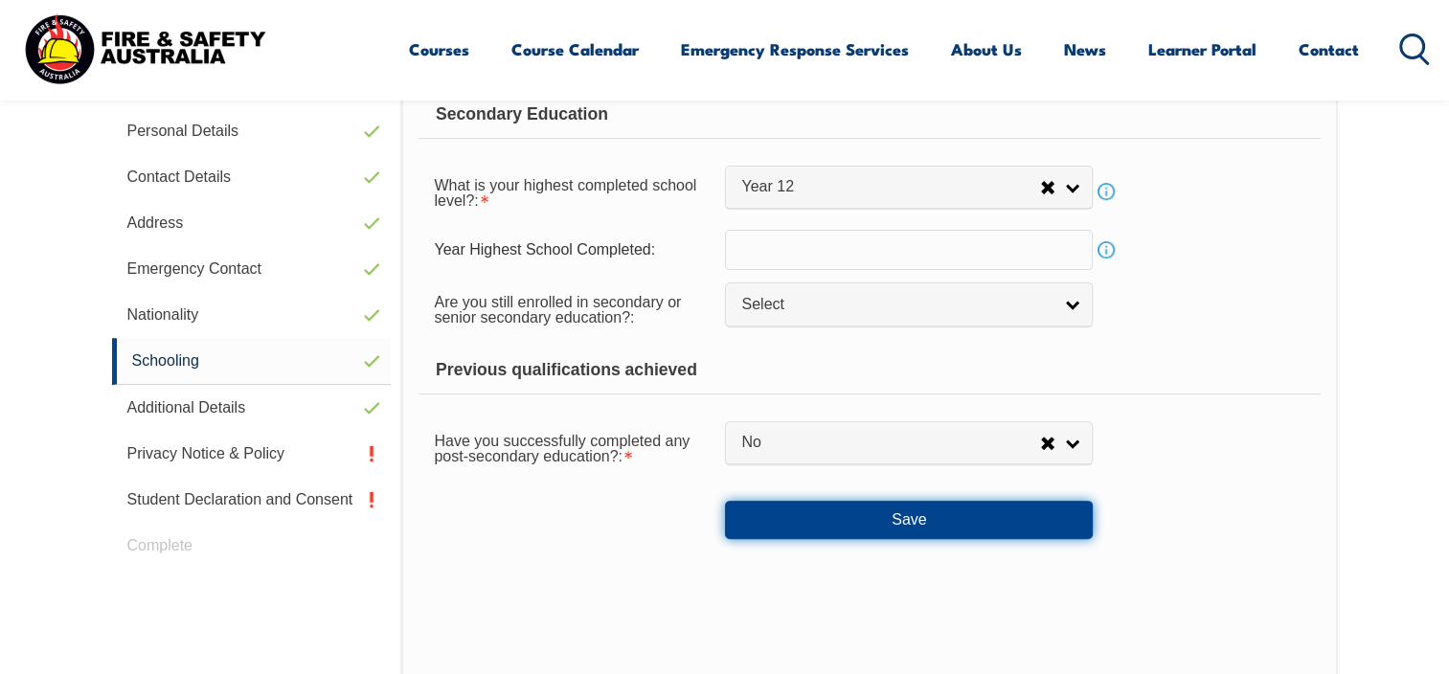
click at [904, 525] on button "Save" at bounding box center [909, 520] width 368 height 38
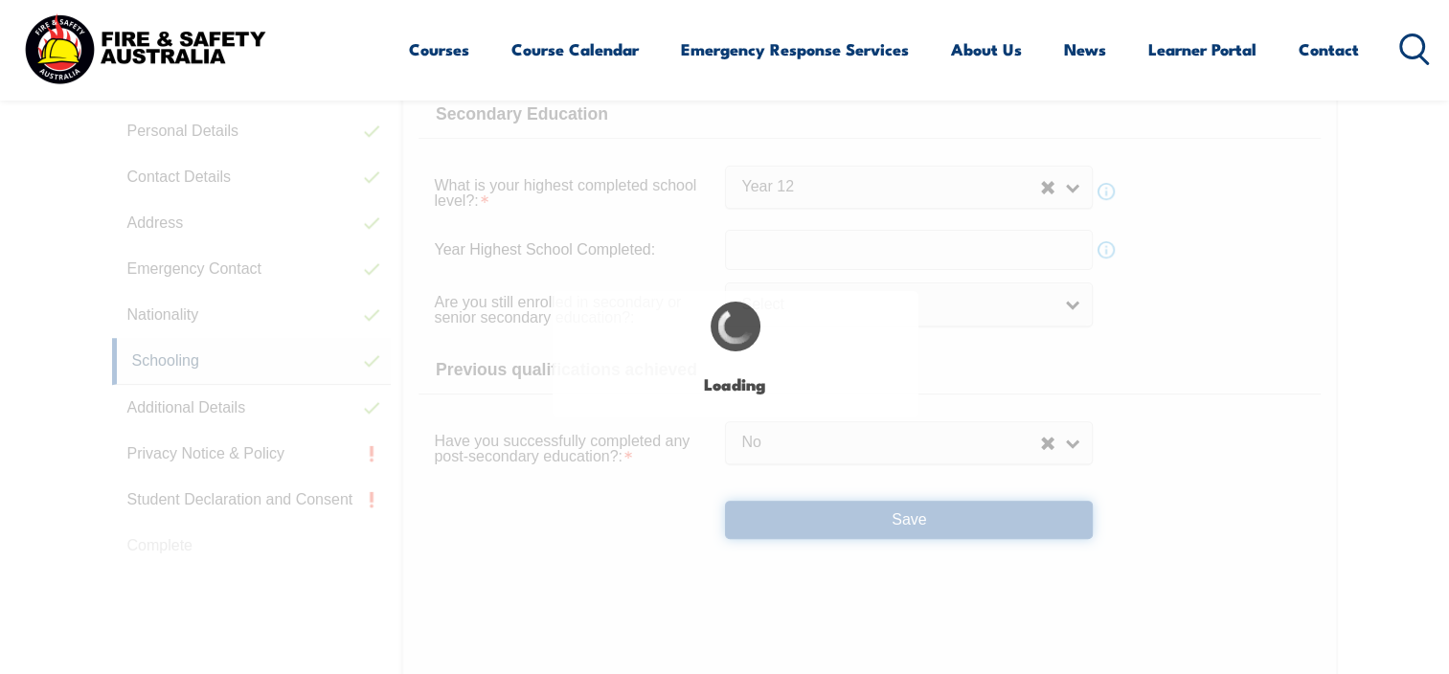
select select "false"
select select
select select "false"
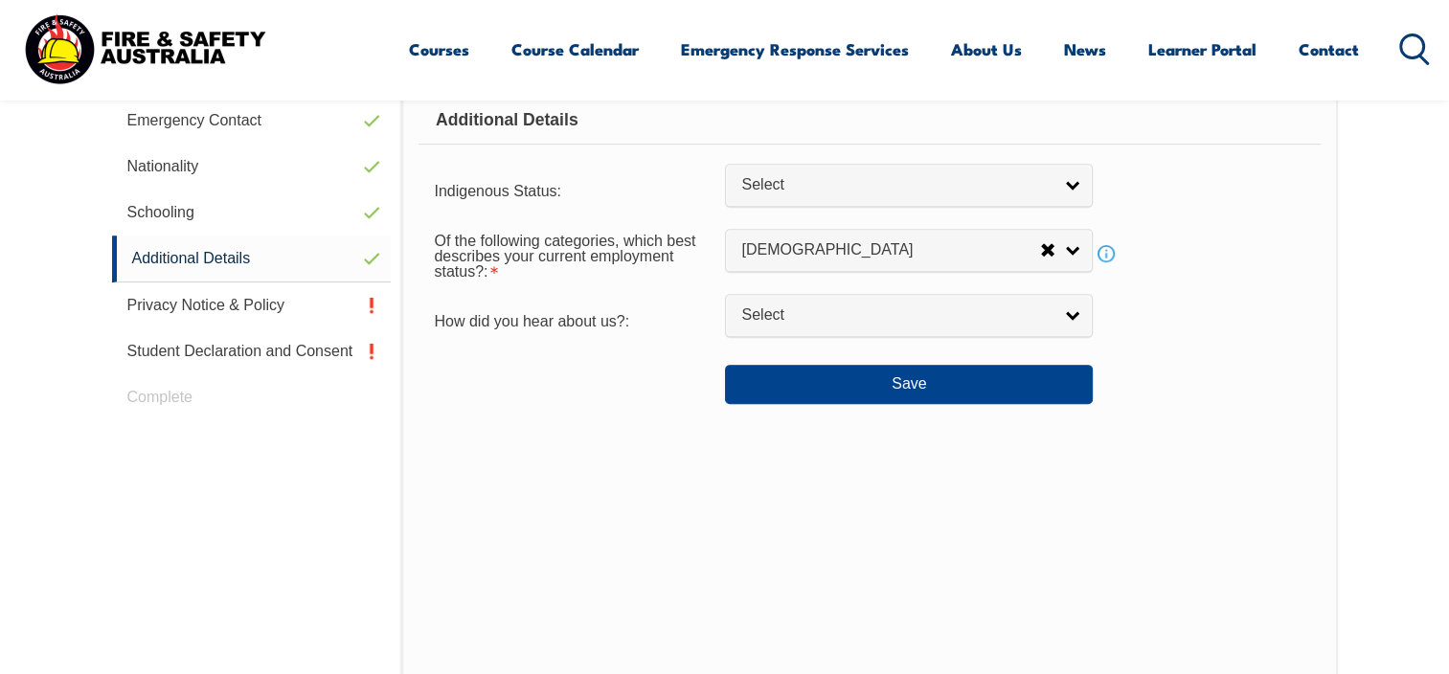
scroll to position [808, 0]
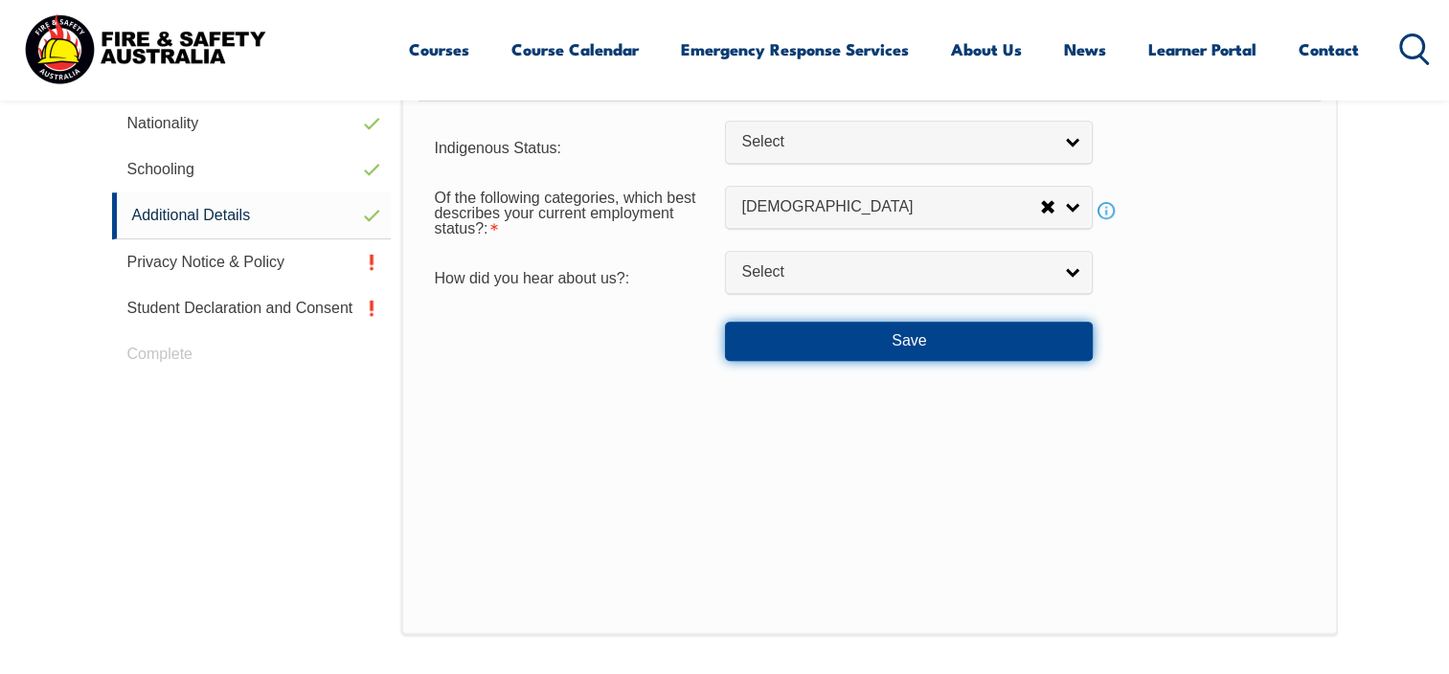
click at [924, 347] on button "Save" at bounding box center [909, 341] width 368 height 38
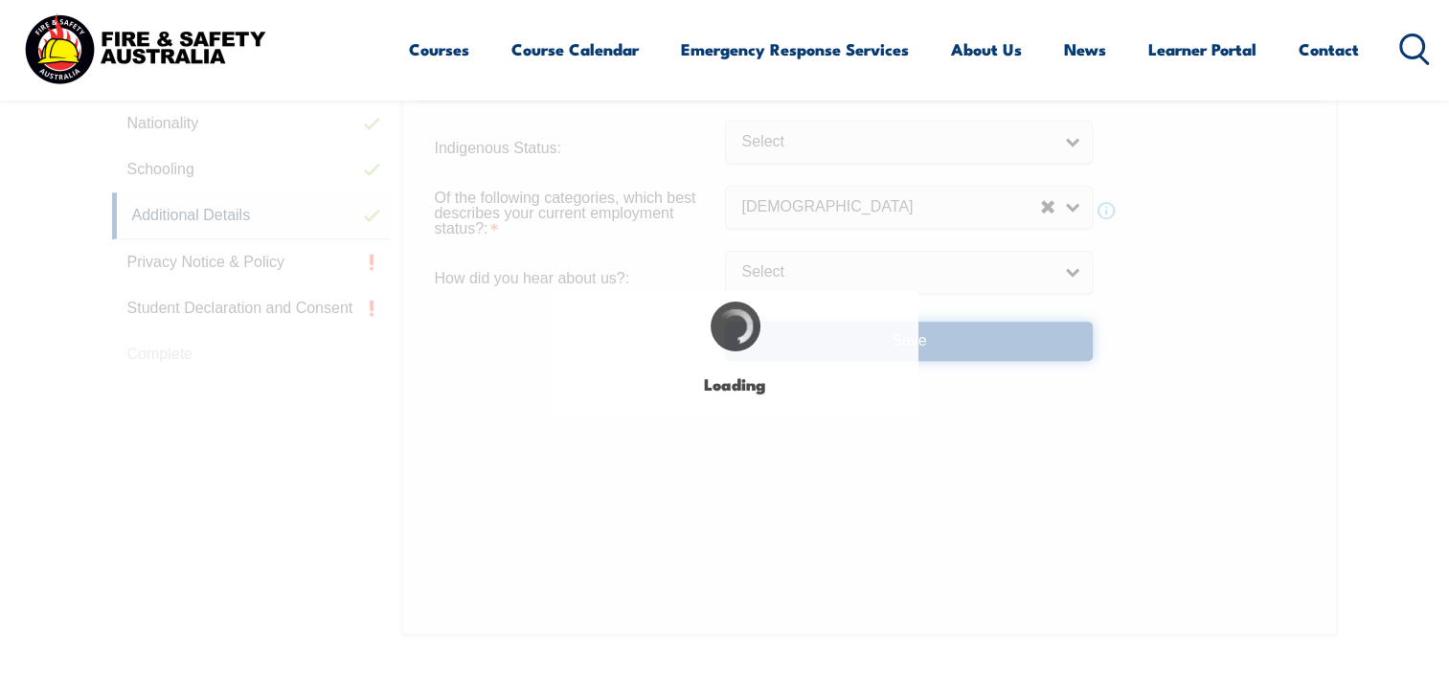
select select "false"
select select
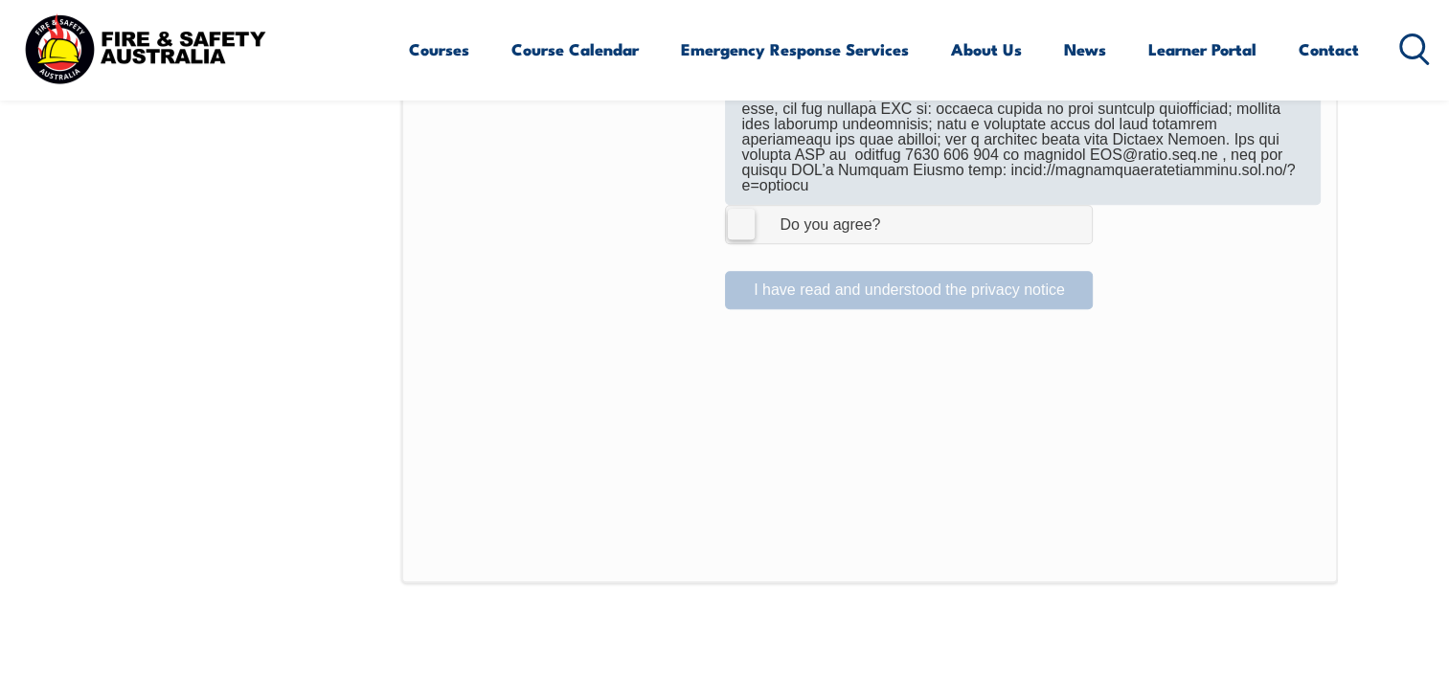
scroll to position [1191, 0]
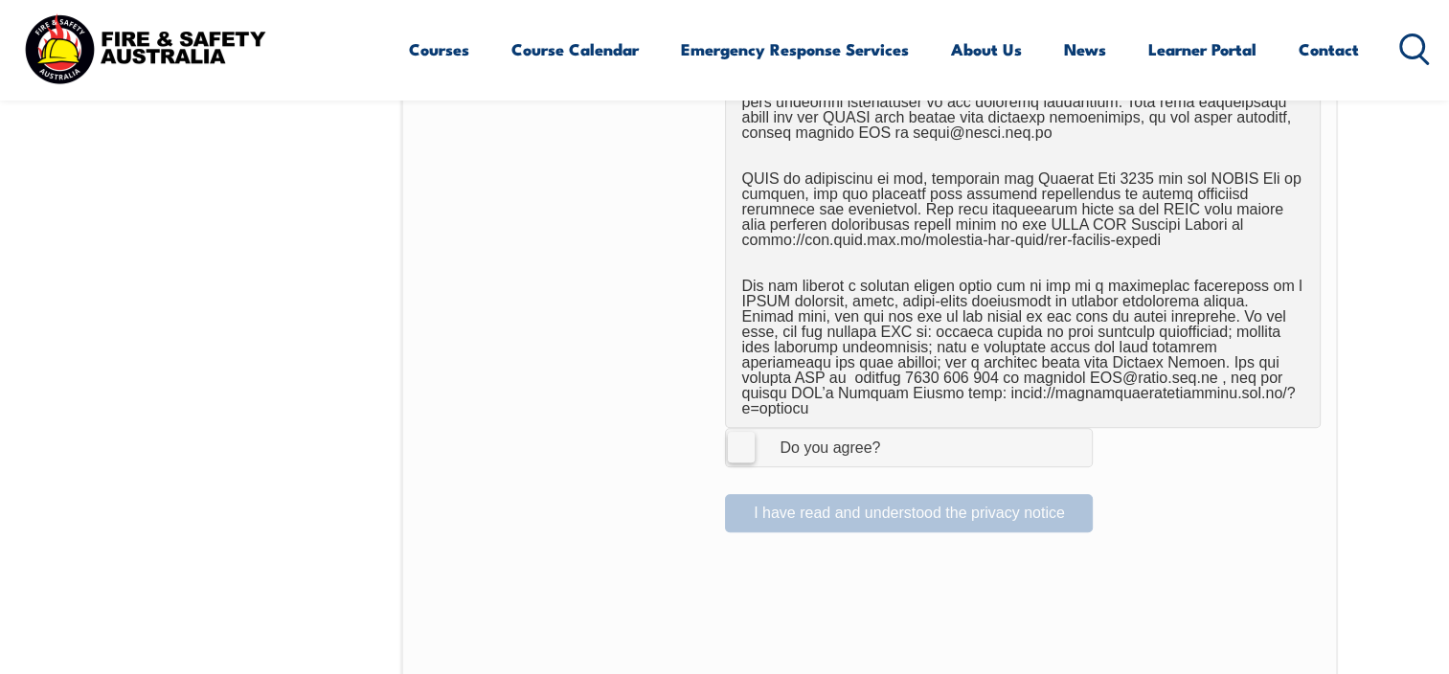
click at [735, 434] on label "I Agree Do you agree?" at bounding box center [909, 447] width 368 height 38
click at [895, 434] on input "I Agree Do you agree?" at bounding box center [911, 447] width 33 height 36
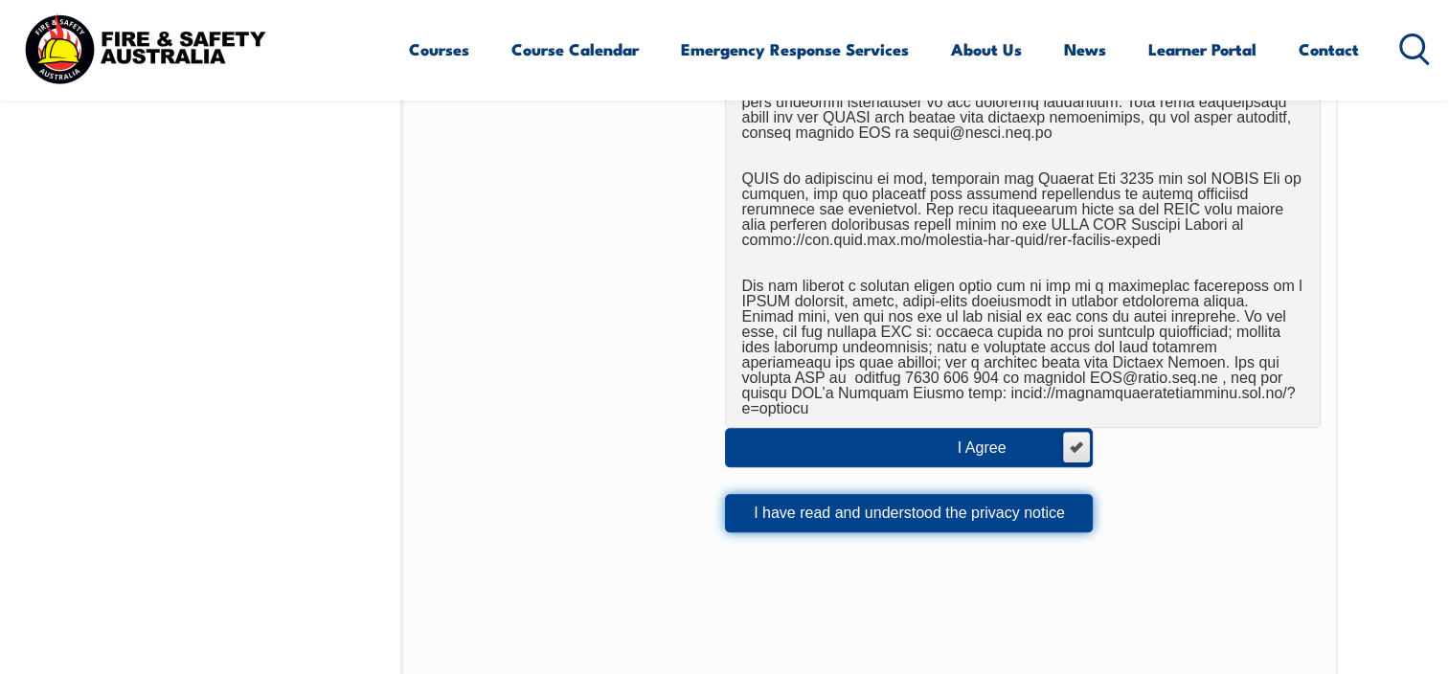
click at [891, 498] on button "I have read and understood the privacy notice" at bounding box center [909, 513] width 368 height 38
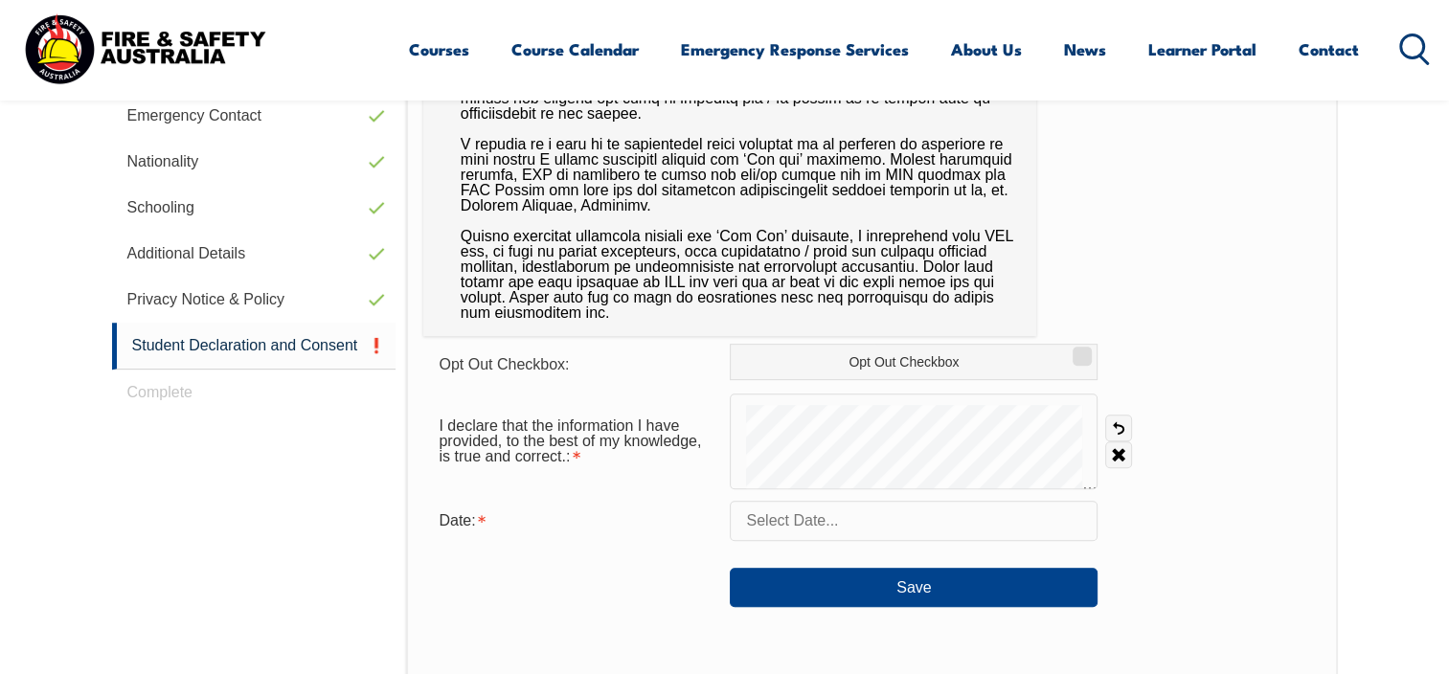
scroll to position [927, 0]
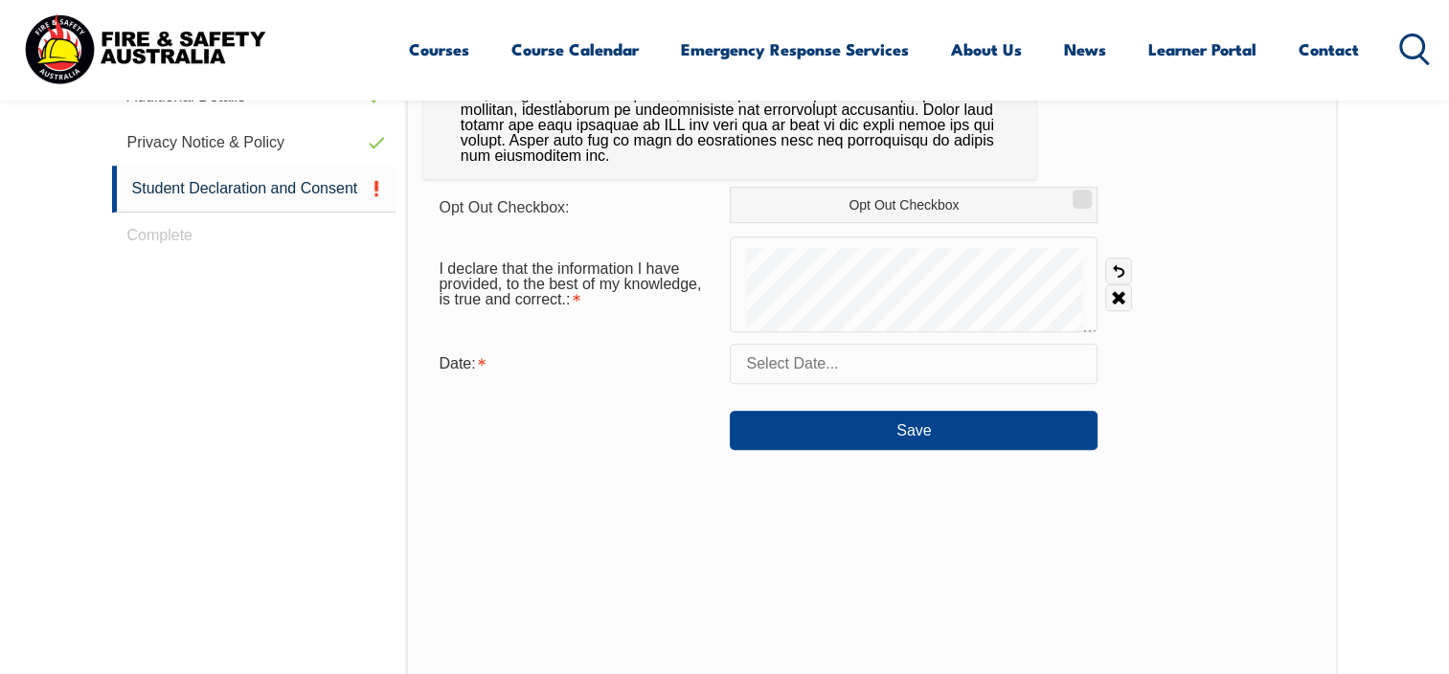
click at [790, 373] on input "text" at bounding box center [914, 364] width 368 height 40
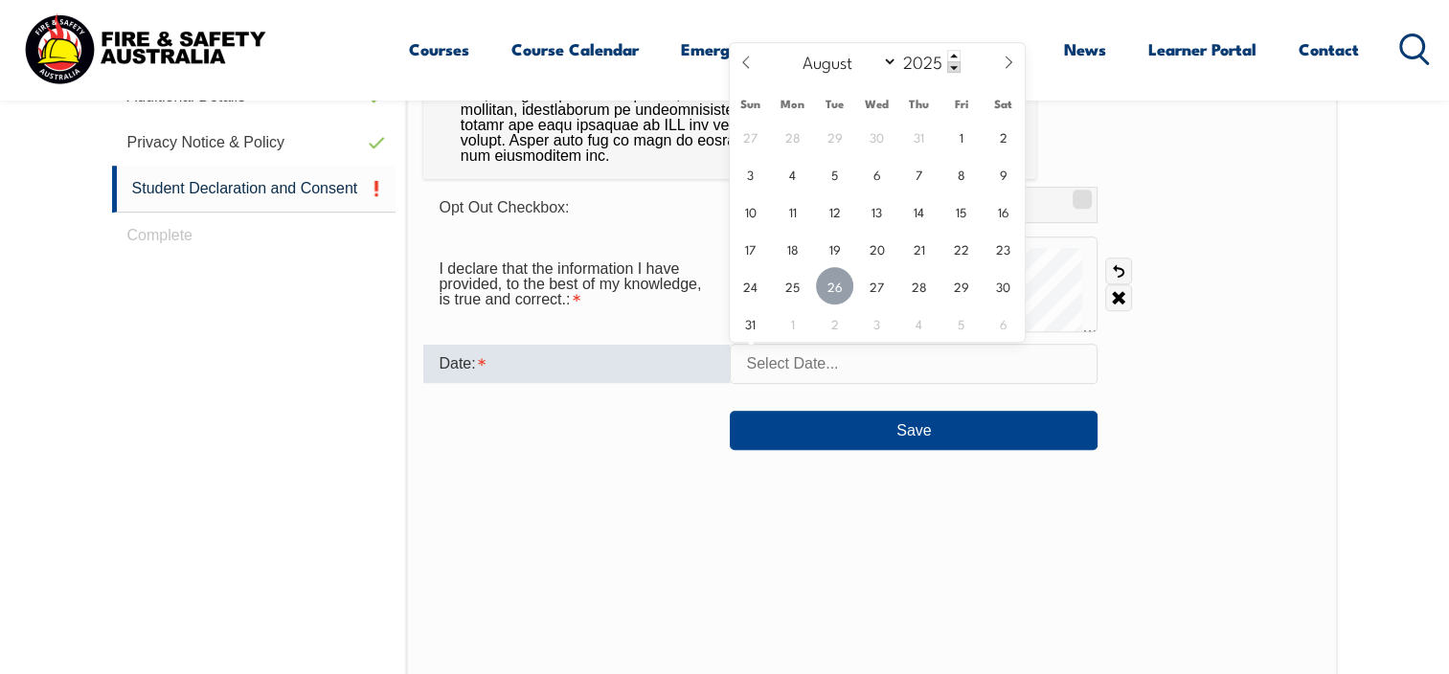
click at [835, 289] on span "26" at bounding box center [834, 285] width 37 height 37
type input "August 26, 2025"
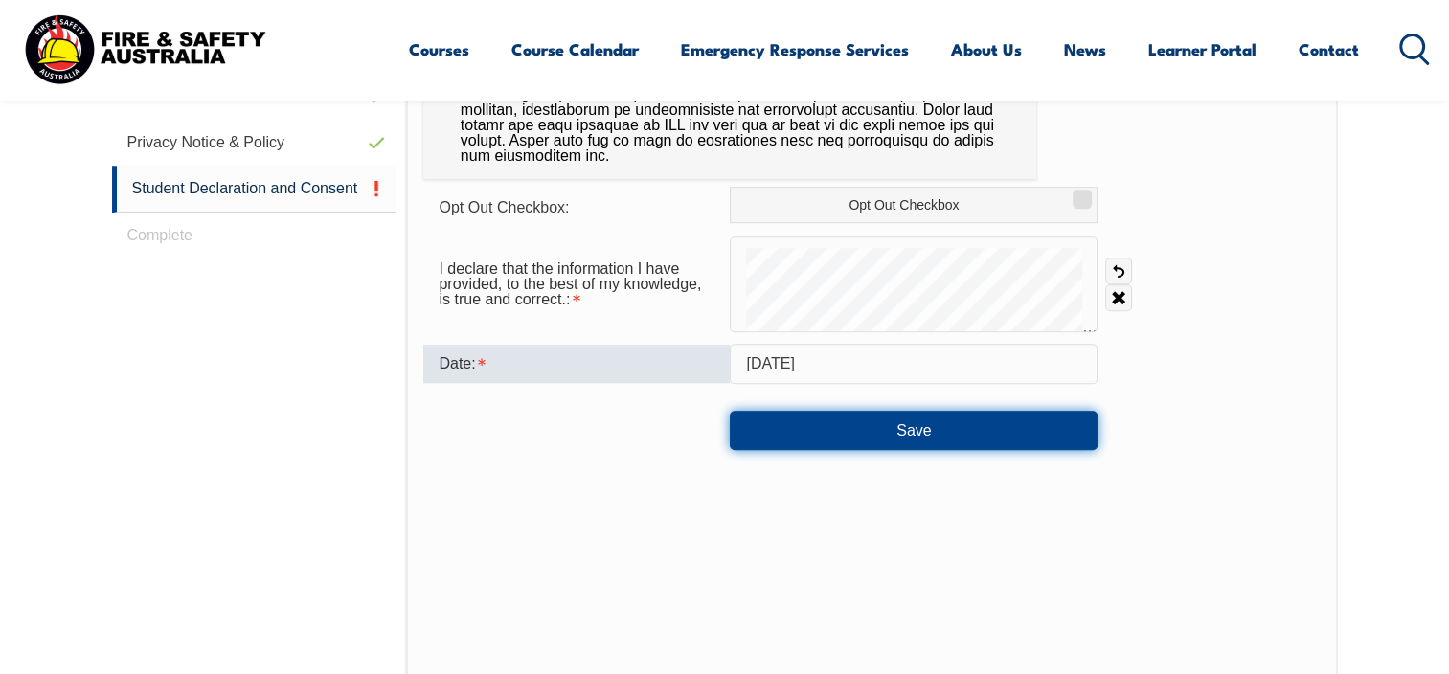
click at [904, 433] on button "Save" at bounding box center [914, 430] width 368 height 38
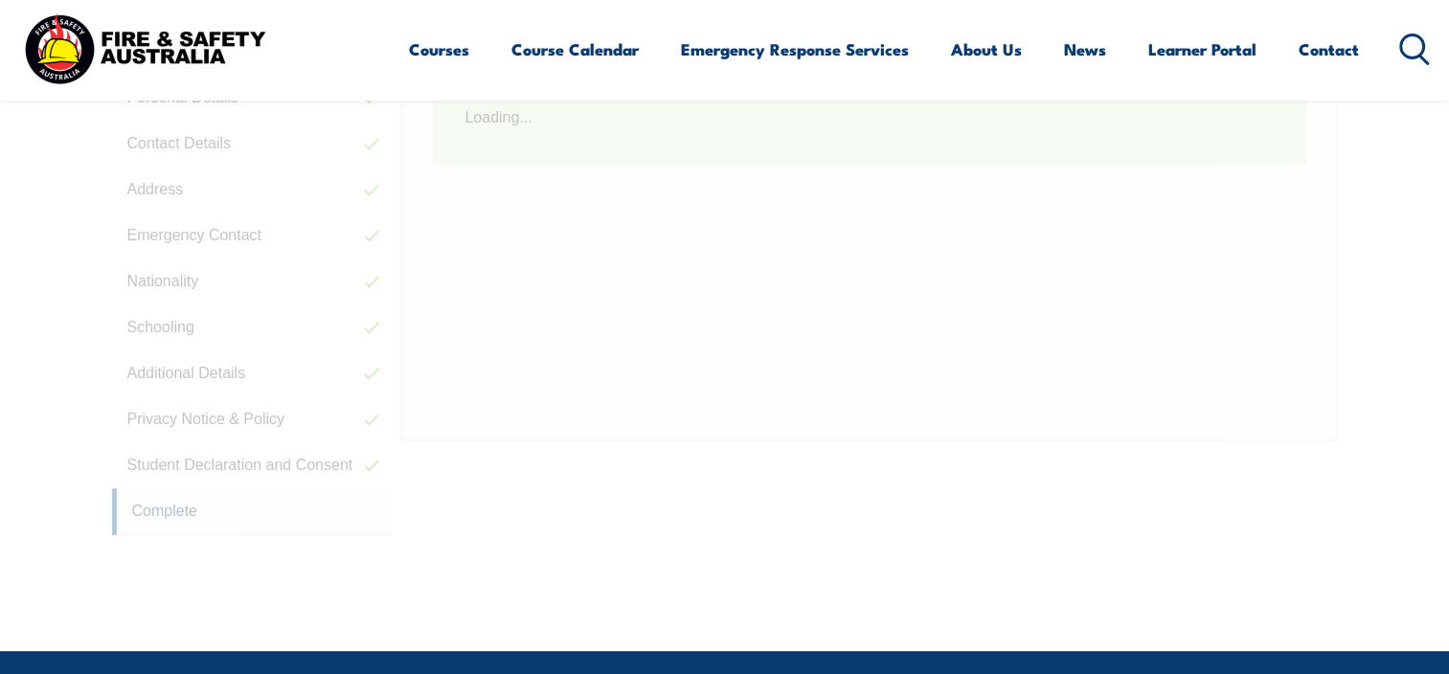
scroll to position [528, 0]
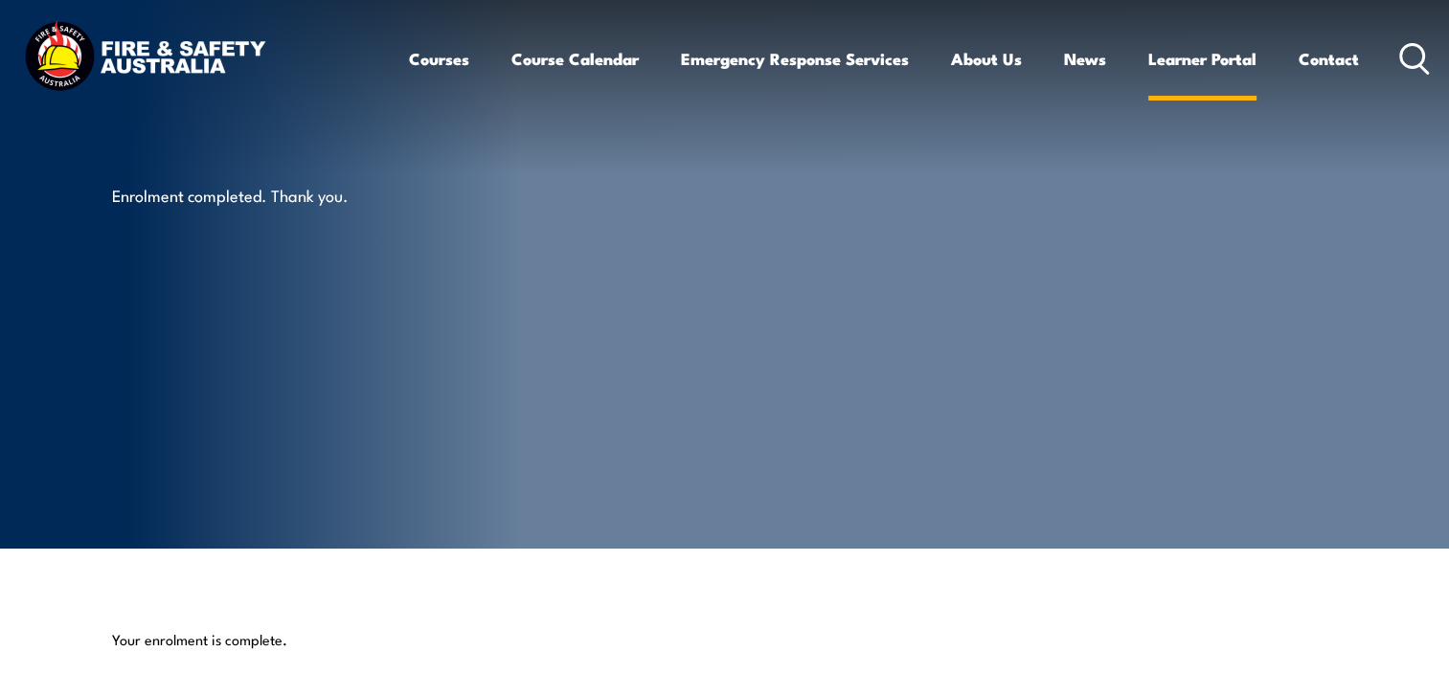
click at [1178, 65] on link "Learner Portal" at bounding box center [1202, 59] width 108 height 51
